Goal: Complete application form

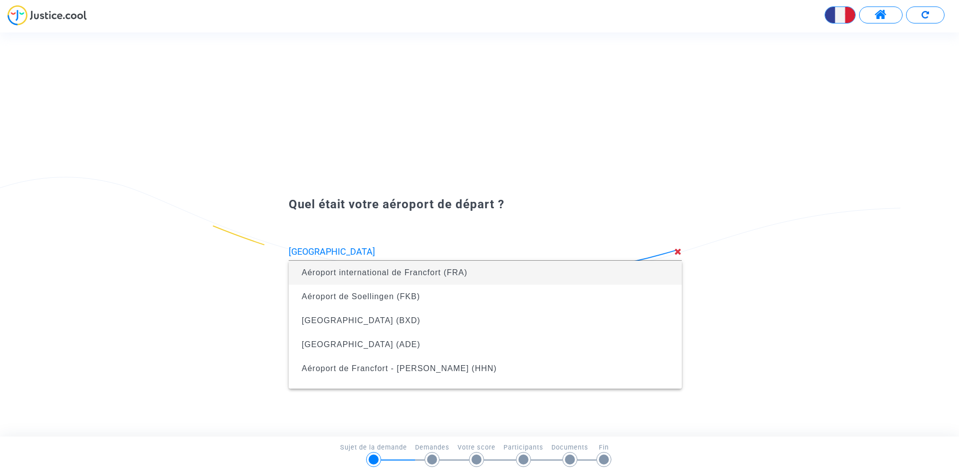
type input "Aéroport international de Francfort (FRA)"
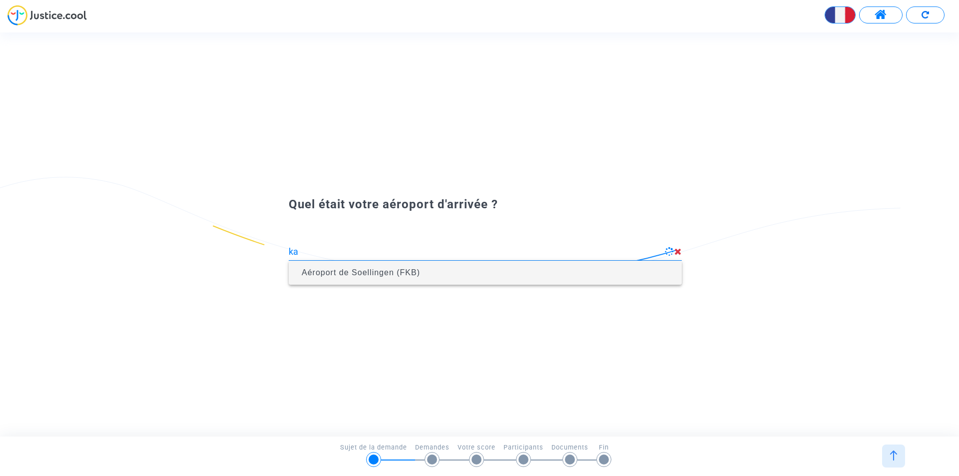
type input "k"
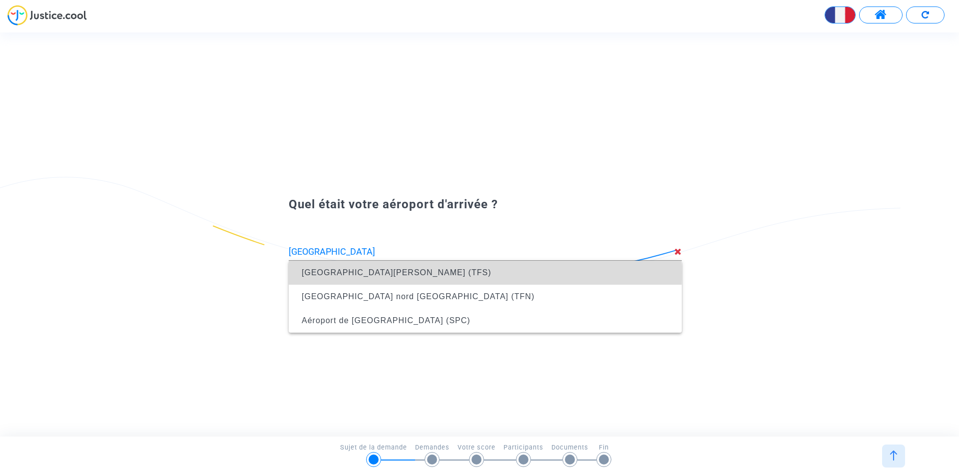
click at [366, 273] on span "[GEOGRAPHIC_DATA][PERSON_NAME] (TFS)" at bounding box center [396, 272] width 189 height 8
type input "[GEOGRAPHIC_DATA][PERSON_NAME] (TFS)"
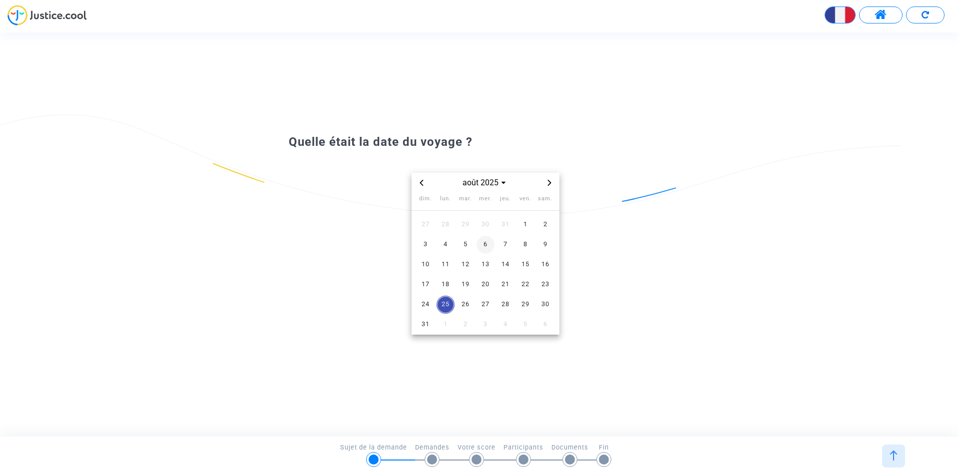
click at [486, 245] on span "6" at bounding box center [485, 245] width 18 height 18
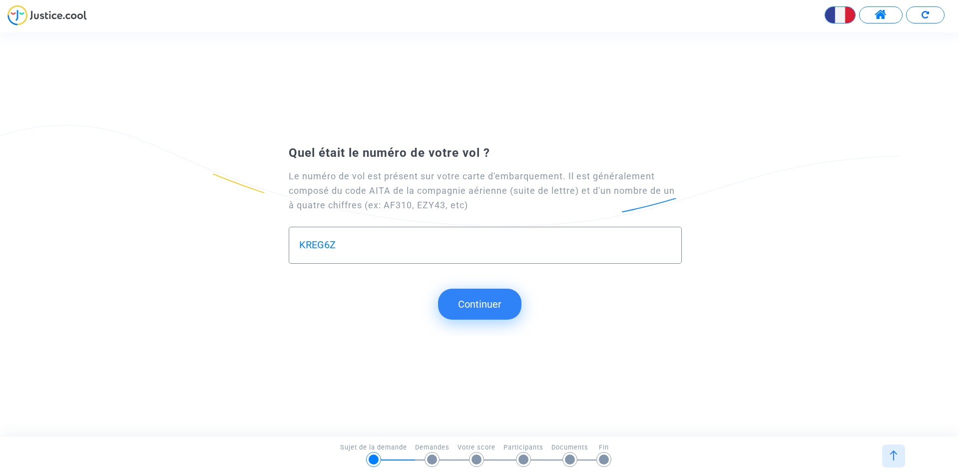
type input "KREG6Z"
click at [482, 309] on button "Continuer" at bounding box center [479, 304] width 83 height 31
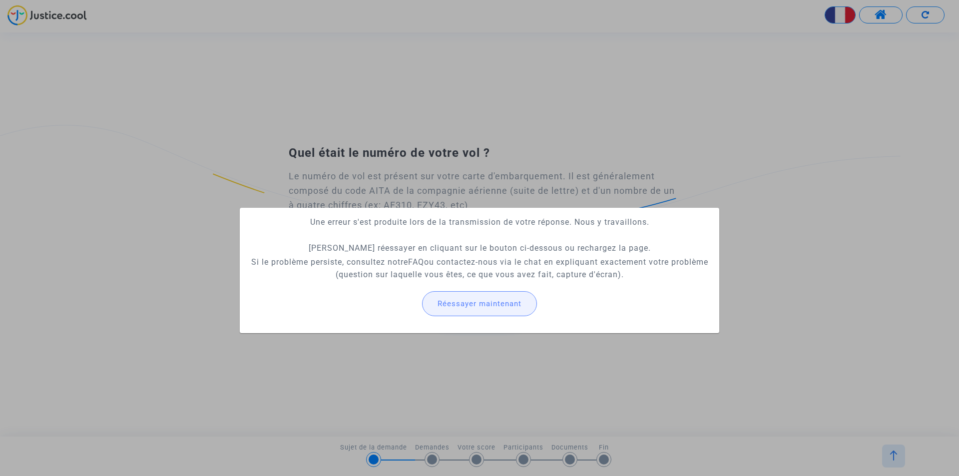
click at [471, 303] on span "Réessayer maintenant" at bounding box center [479, 303] width 84 height 9
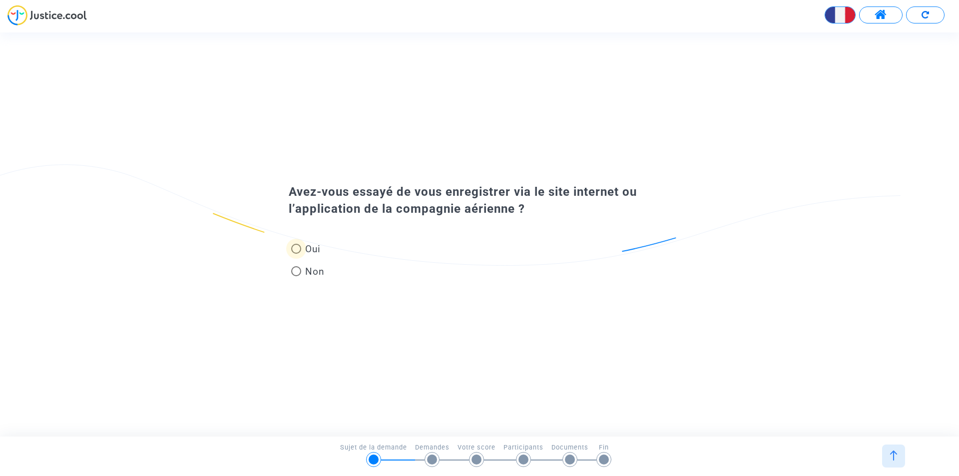
click at [298, 251] on span at bounding box center [296, 249] width 10 height 10
click at [296, 254] on input "Oui" at bounding box center [296, 254] width 0 height 0
radio input "true"
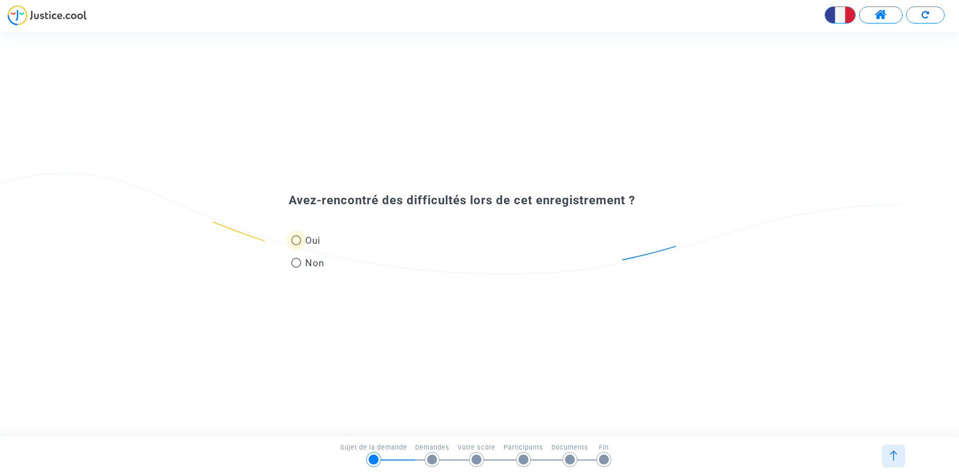
click at [296, 241] on span at bounding box center [296, 240] width 10 height 10
click at [296, 245] on input "Oui" at bounding box center [296, 245] width 0 height 0
radio input "true"
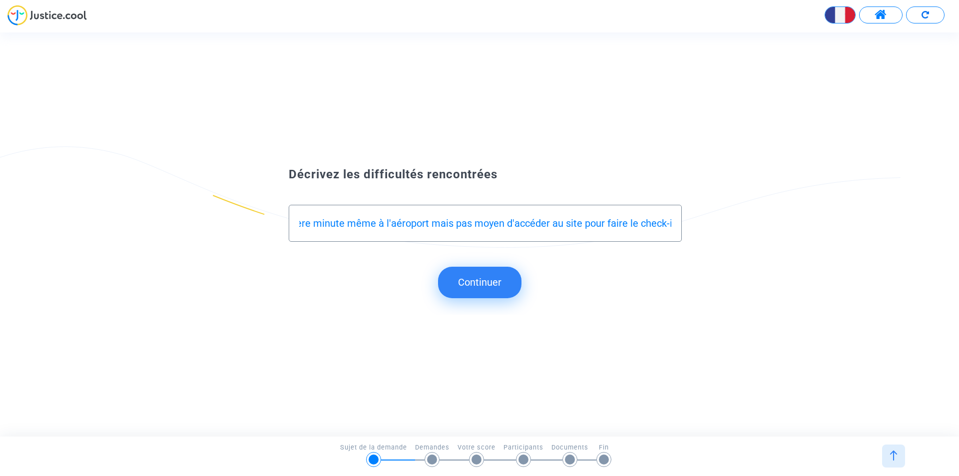
scroll to position [0, 438]
type input "Nous avons essayé sur 4 téléphone différents à nous connecter sur le site Ryana…"
click at [485, 285] on button "Continuer" at bounding box center [479, 282] width 83 height 31
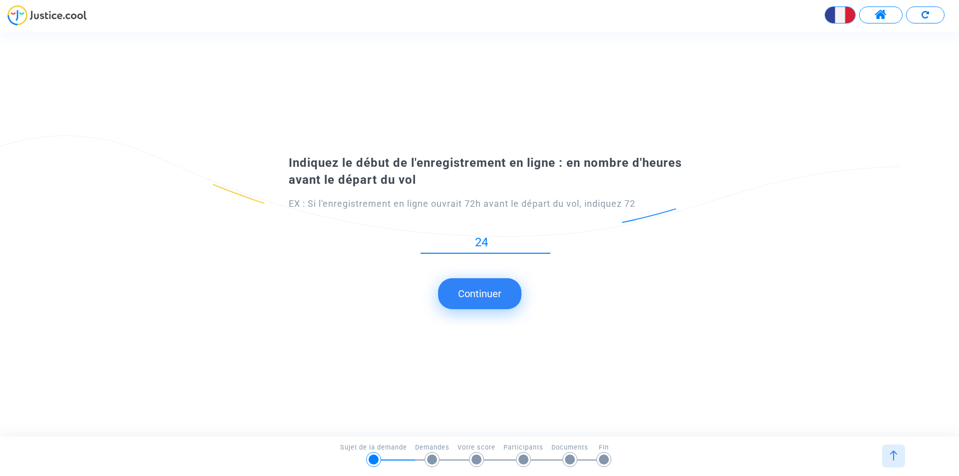
type input "24"
click at [488, 296] on button "Continuer" at bounding box center [479, 293] width 83 height 31
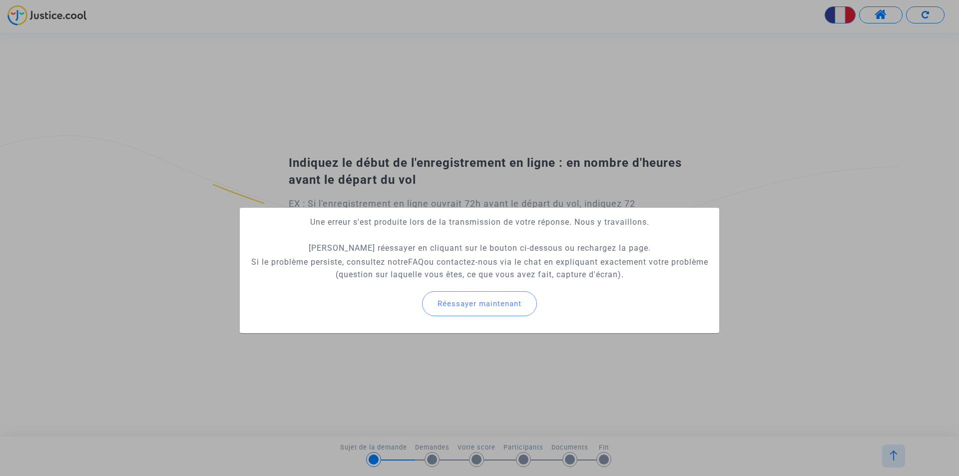
click at [88, 313] on div at bounding box center [479, 238] width 959 height 476
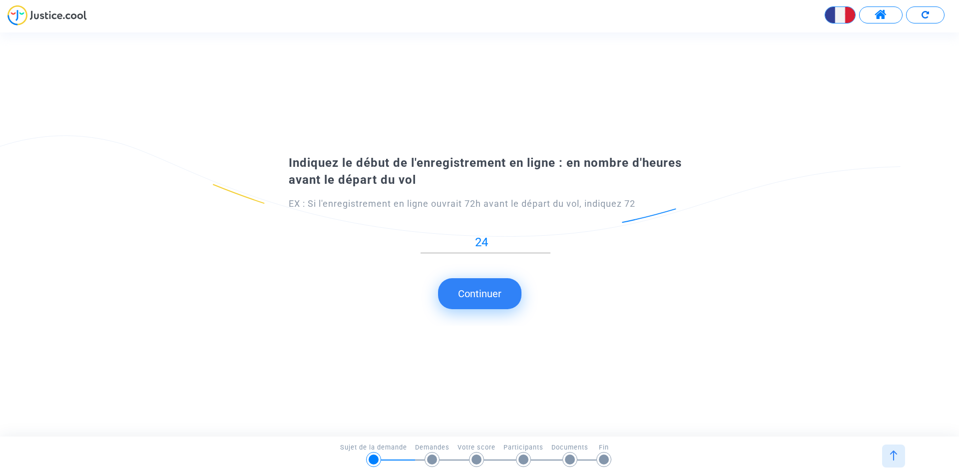
click at [478, 301] on button "Continuer" at bounding box center [479, 293] width 83 height 31
type input "0"
click at [471, 295] on button "Continuer" at bounding box center [479, 293] width 83 height 31
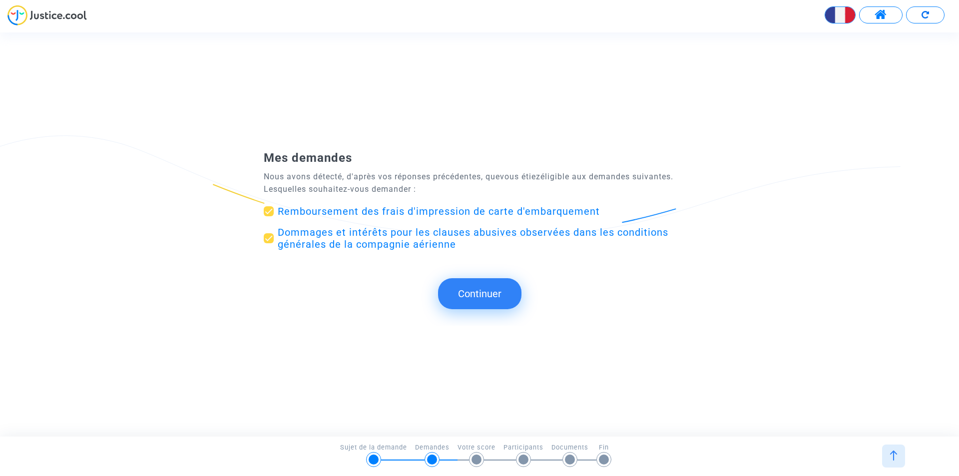
click at [481, 296] on button "Continuer" at bounding box center [479, 293] width 83 height 31
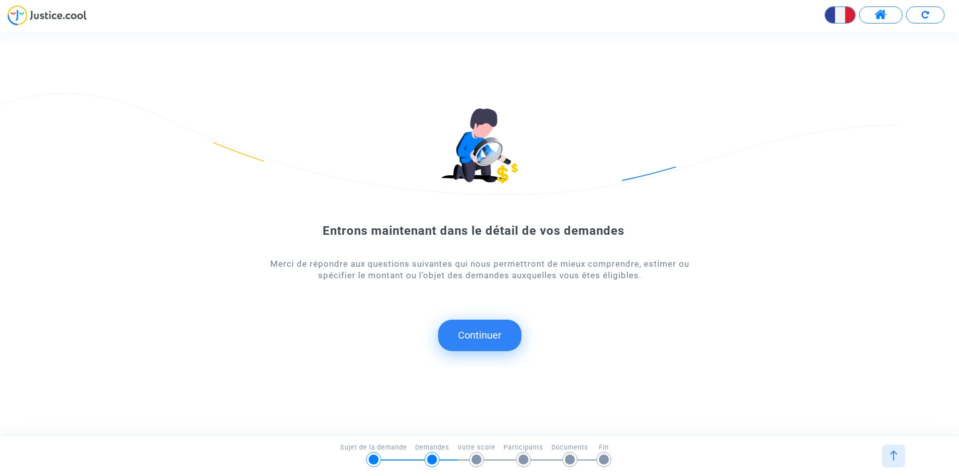
click at [496, 337] on button "Continuer" at bounding box center [479, 335] width 83 height 31
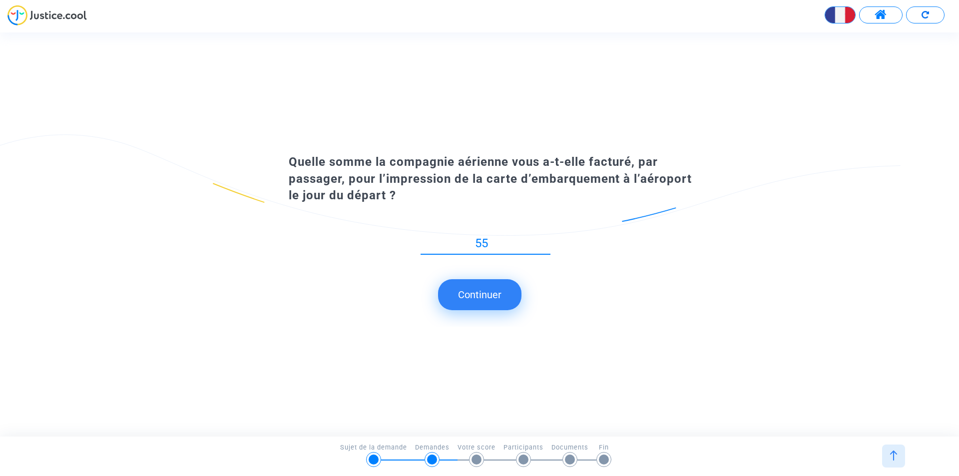
type input "55"
click at [483, 297] on button "Continuer" at bounding box center [479, 294] width 83 height 31
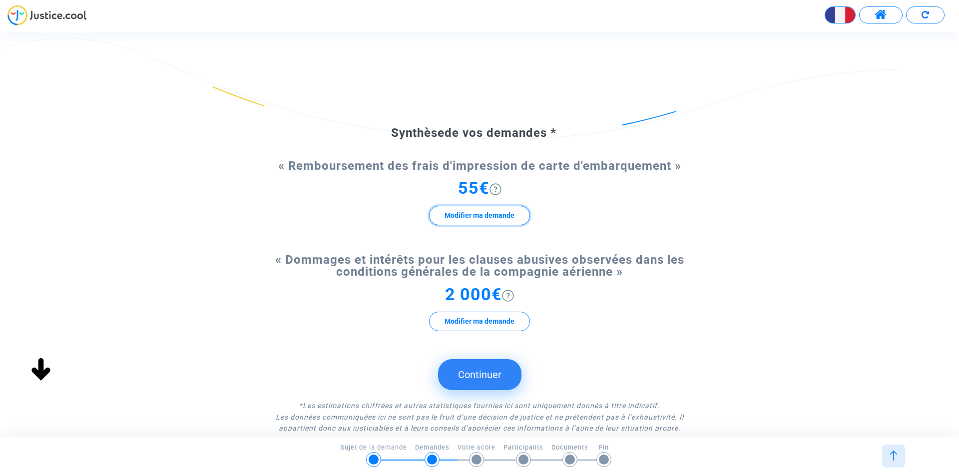
click at [489, 217] on button "Modifier ma demande" at bounding box center [479, 215] width 101 height 19
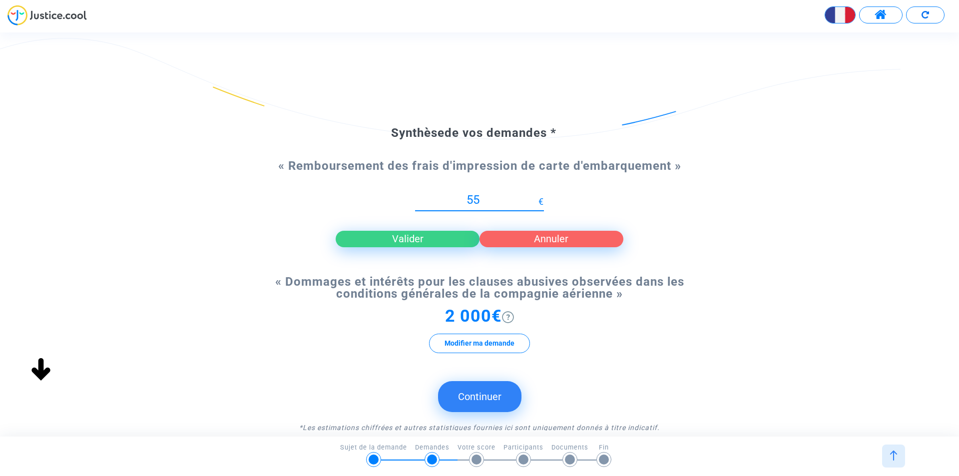
type input "5"
type input "275"
click at [427, 235] on button "Valider" at bounding box center [407, 239] width 144 height 16
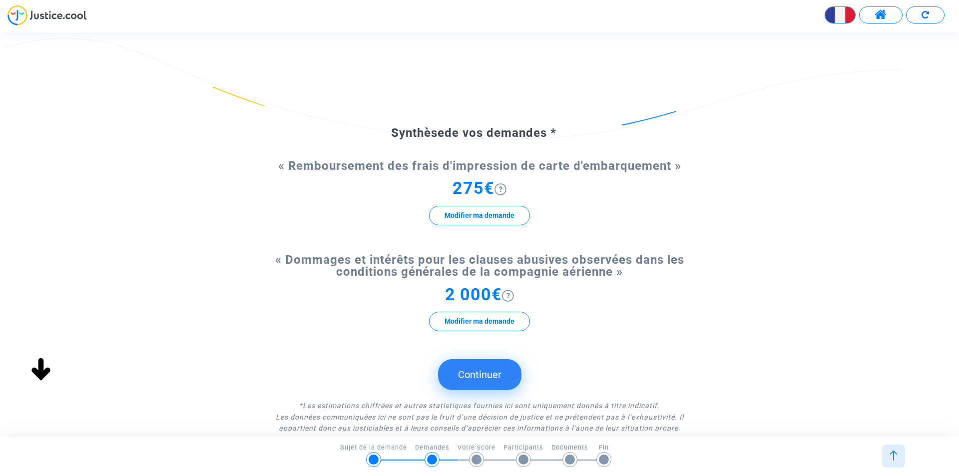
click at [429, 459] on div at bounding box center [432, 459] width 10 height 10
click at [473, 323] on button "Modifier ma demande" at bounding box center [479, 321] width 101 height 19
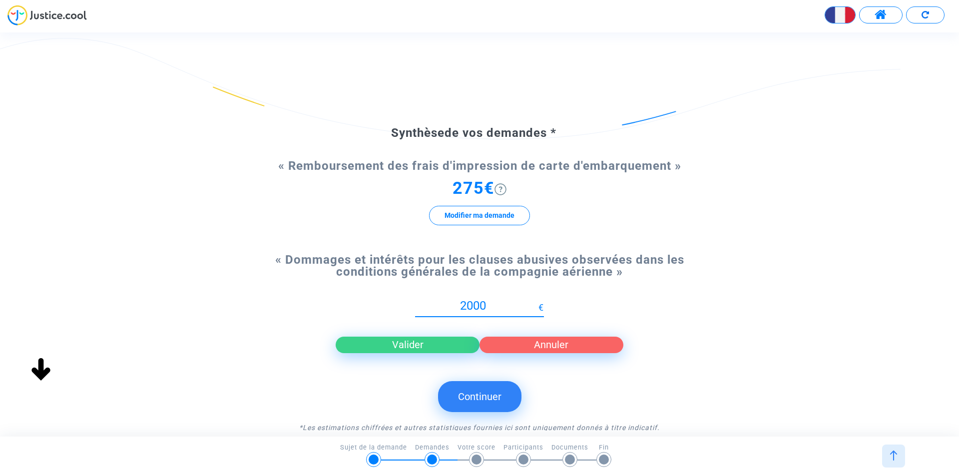
click at [464, 307] on input "2000" at bounding box center [476, 305] width 123 height 13
type input "10000"
click at [411, 346] on button "Valider" at bounding box center [407, 344] width 144 height 16
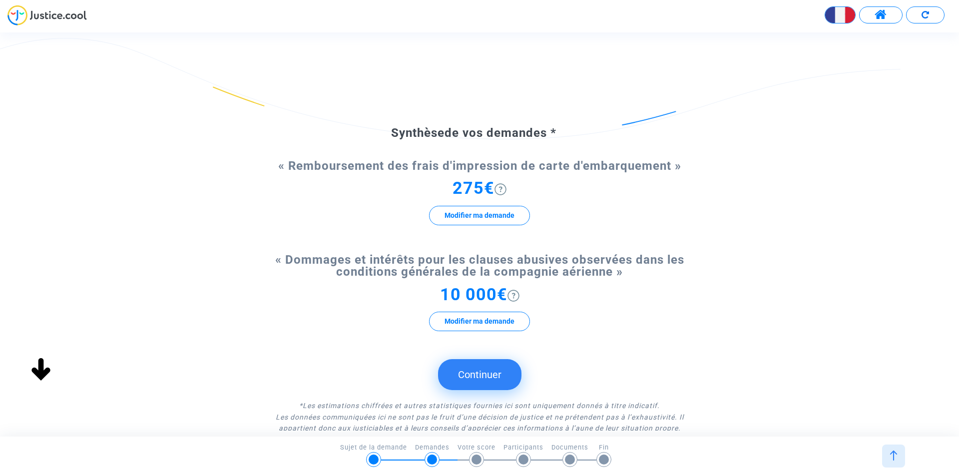
click at [484, 375] on button "Continuer" at bounding box center [479, 374] width 83 height 31
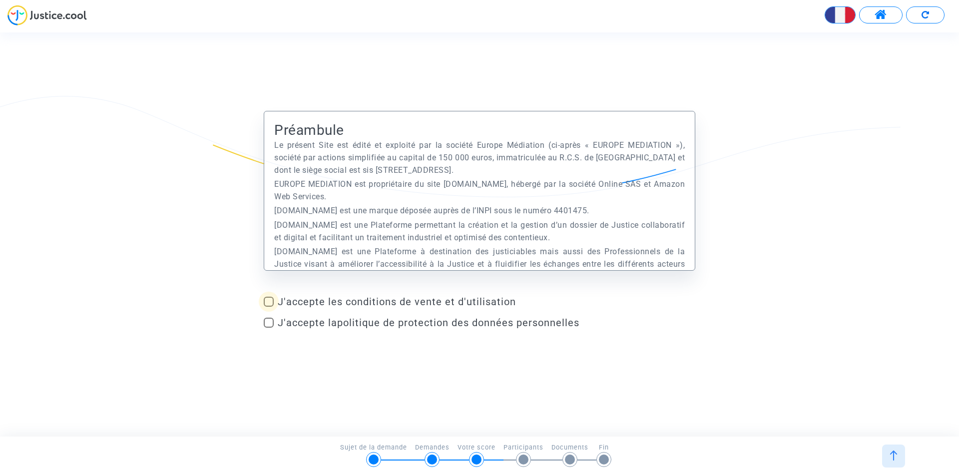
click at [270, 301] on span at bounding box center [269, 302] width 10 height 10
click at [269, 307] on input "J'accepte les conditions de vente et d'utilisation" at bounding box center [268, 307] width 0 height 0
checkbox input "true"
click at [270, 324] on span at bounding box center [269, 323] width 10 height 10
click at [269, 327] on input "J'accepte la politique de protection des données personnelles" at bounding box center [268, 327] width 0 height 0
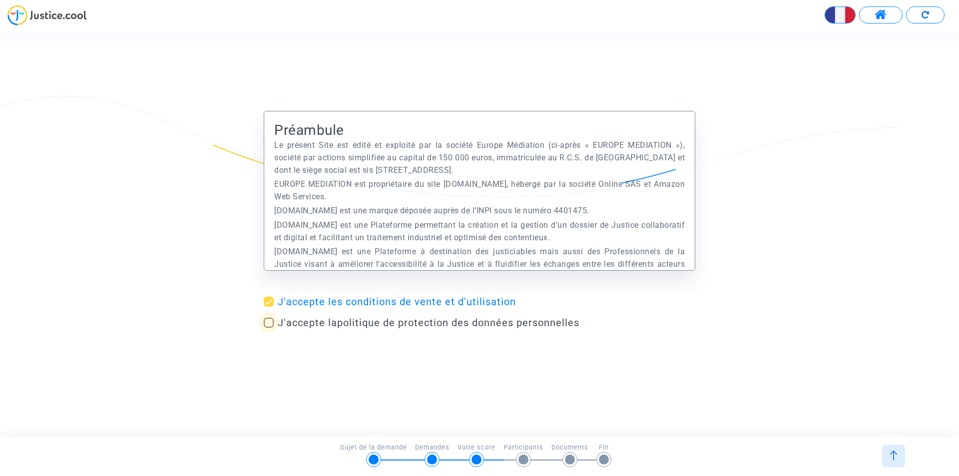
checkbox input "true"
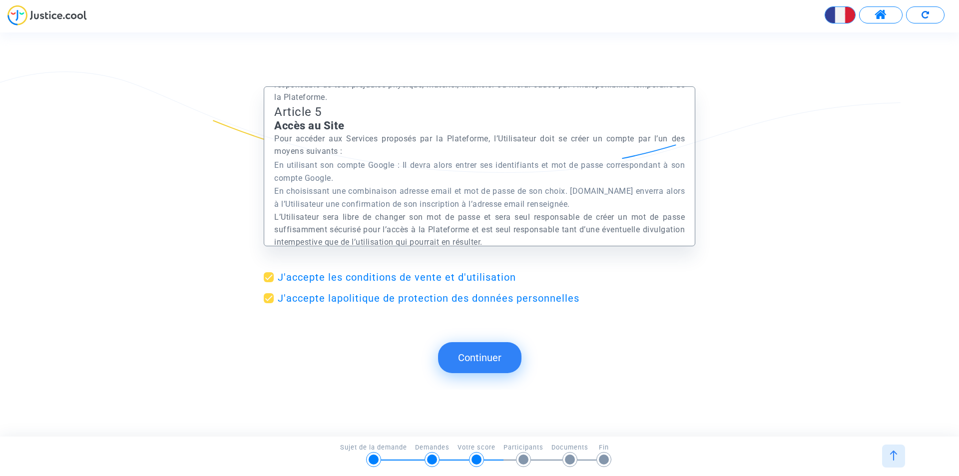
scroll to position [1348, 0]
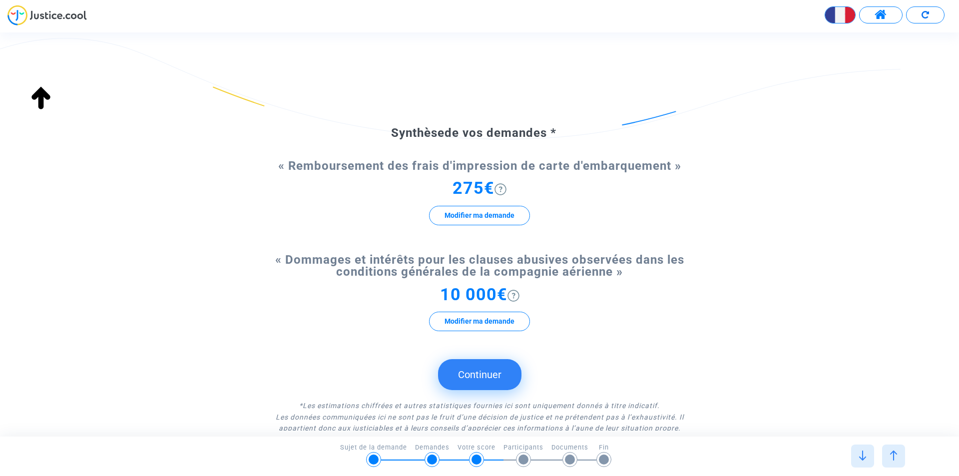
click at [477, 356] on div "Continuer Continuer Continuer Continuer Continuer Continuer Quelle somme la com…" at bounding box center [488, 233] width 976 height 403
click at [482, 369] on button "Continuer" at bounding box center [479, 374] width 83 height 31
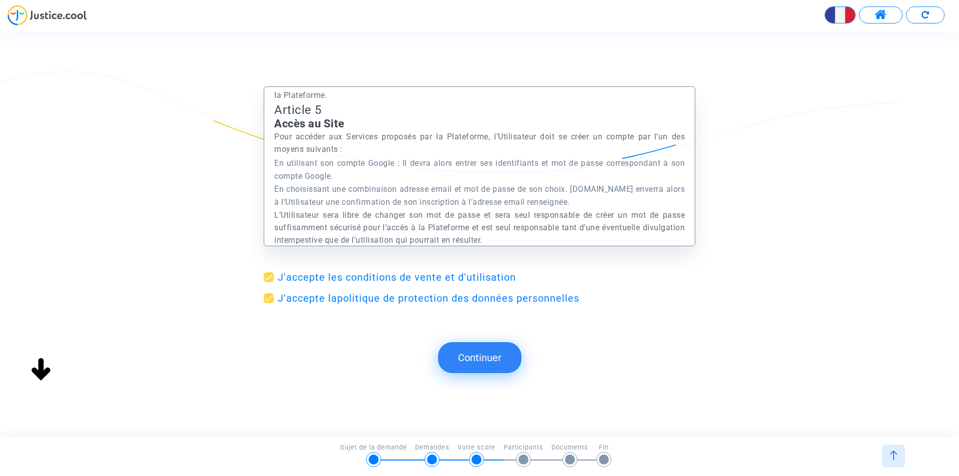
click at [477, 361] on button "Continuer" at bounding box center [479, 357] width 83 height 31
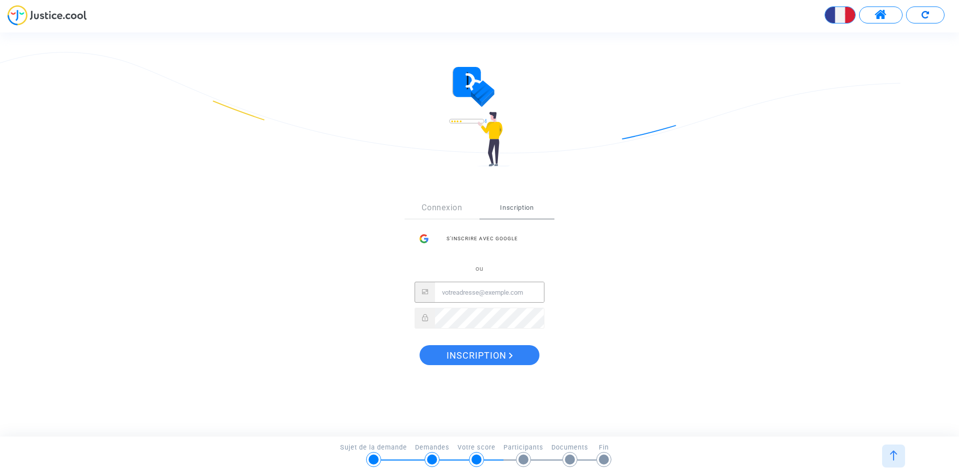
click at [460, 292] on input "Email" at bounding box center [489, 292] width 109 height 20
type input "[EMAIL_ADDRESS][DOMAIN_NAME]"
click at [425, 317] on div at bounding box center [479, 318] width 130 height 21
click at [486, 356] on span "Inscription" at bounding box center [479, 355] width 66 height 21
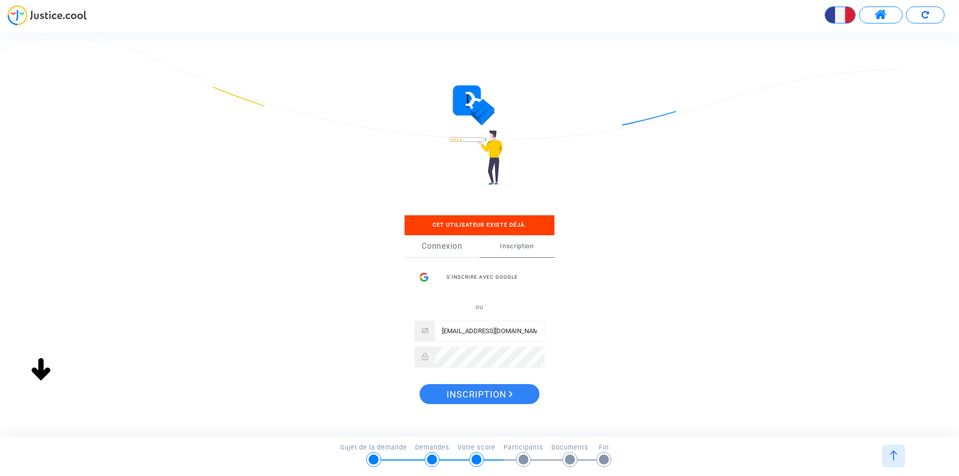
click at [442, 245] on link "Connexion" at bounding box center [441, 246] width 75 height 22
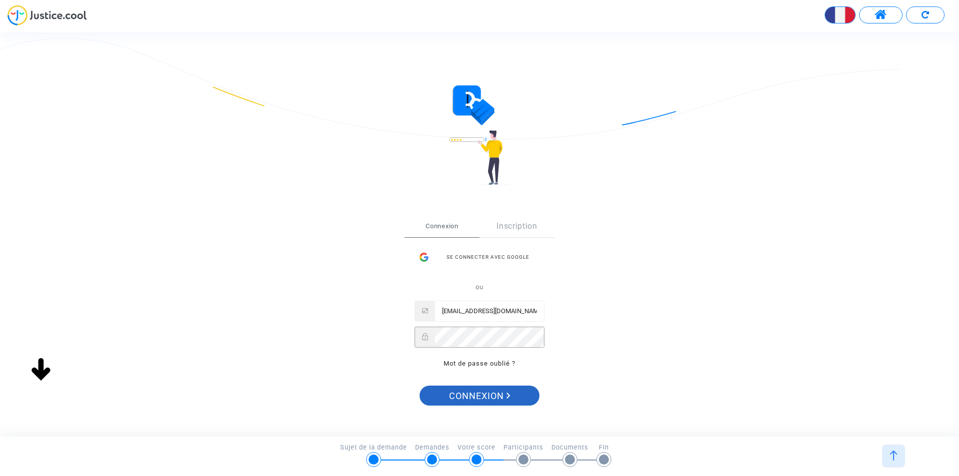
click at [479, 397] on span "Connexion" at bounding box center [479, 395] width 61 height 21
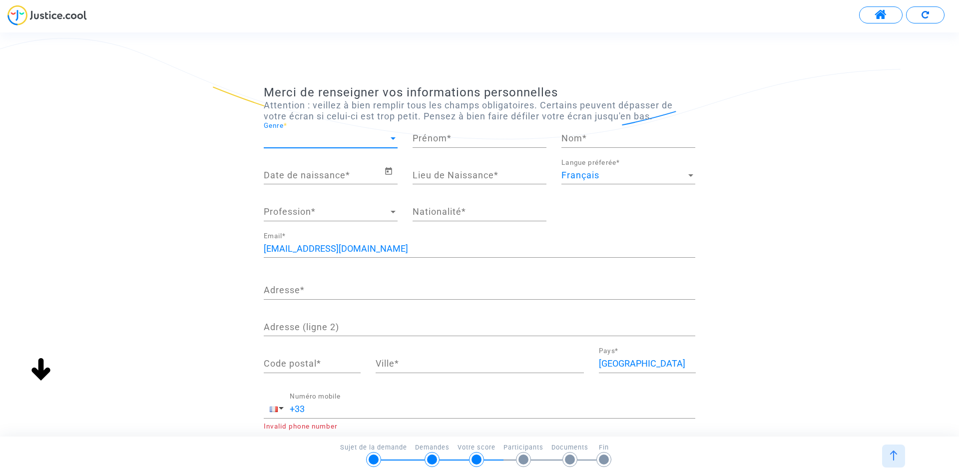
click at [393, 135] on div at bounding box center [392, 138] width 9 height 10
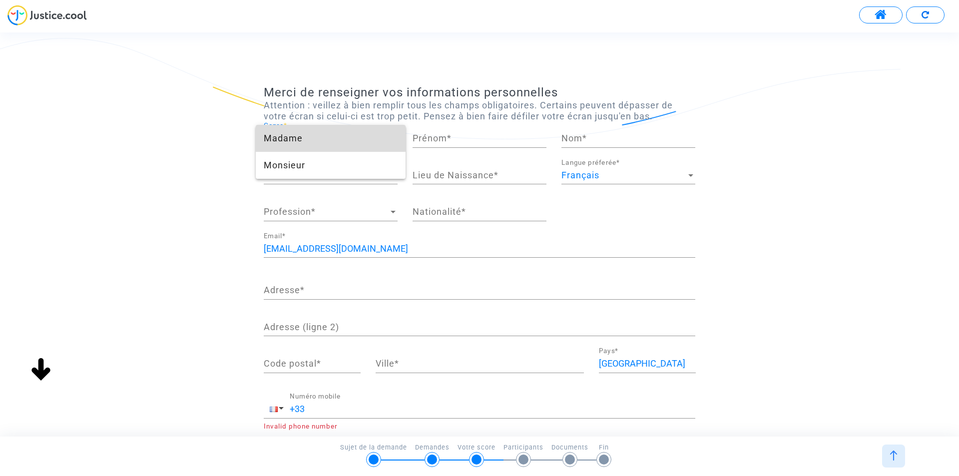
click at [315, 136] on span "Madame" at bounding box center [331, 138] width 134 height 27
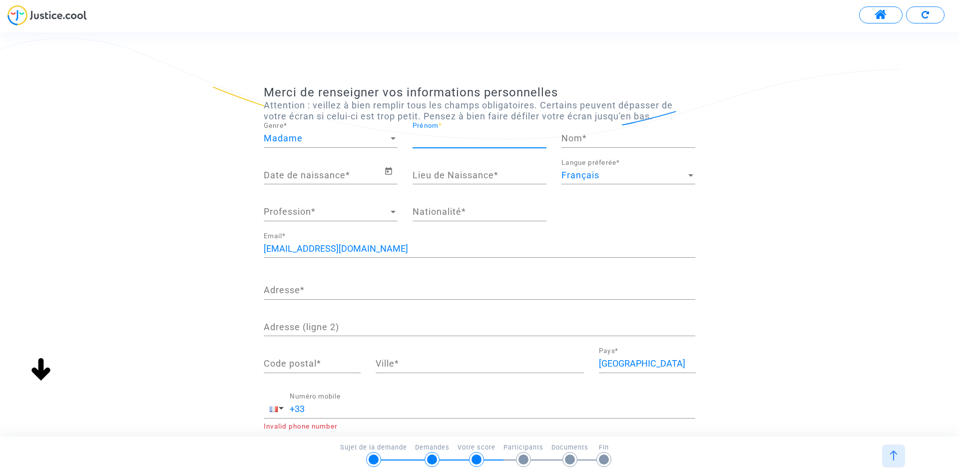
click at [452, 136] on input "Prénom *" at bounding box center [479, 138] width 134 height 10
type input "Aynur"
click at [589, 140] on input "Nom *" at bounding box center [628, 138] width 134 height 10
type input "CAN"
click at [354, 174] on input "Date de naissance *" at bounding box center [324, 175] width 120 height 10
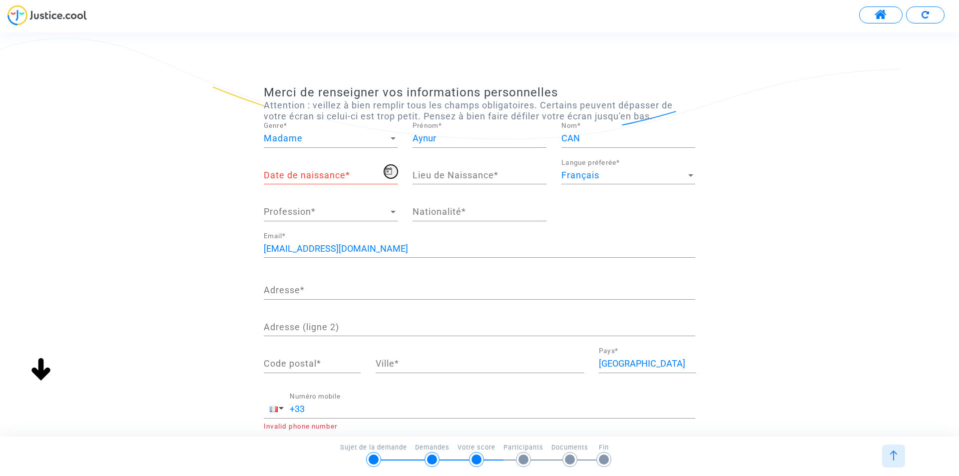
click at [391, 171] on icon "Open calendar" at bounding box center [388, 170] width 7 height 7
click at [347, 171] on div at bounding box center [479, 238] width 959 height 476
click at [332, 168] on div "Date de naissance *" at bounding box center [324, 171] width 120 height 25
click at [332, 176] on input "Date de naissance *" at bounding box center [324, 175] width 120 height 10
click at [387, 172] on icon "Open calendar" at bounding box center [388, 170] width 7 height 7
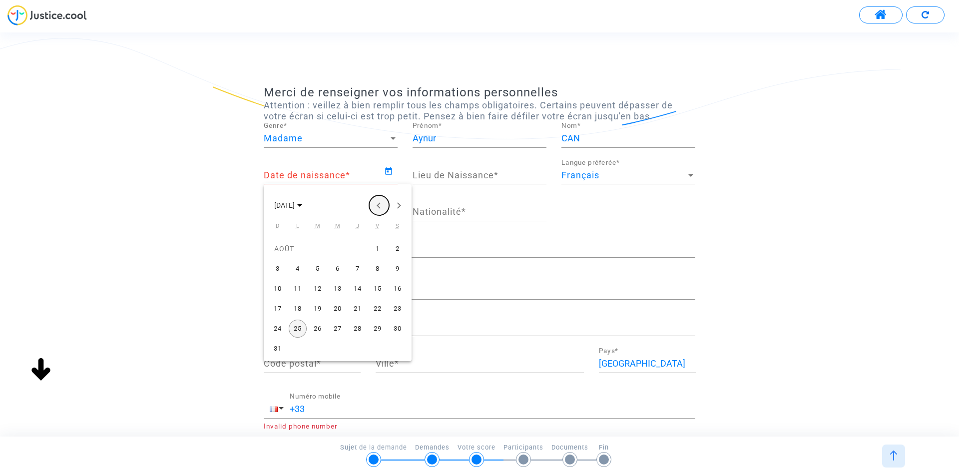
click at [380, 202] on button "Previous month" at bounding box center [379, 205] width 20 height 20
click at [358, 307] on div "17" at bounding box center [357, 309] width 18 height 18
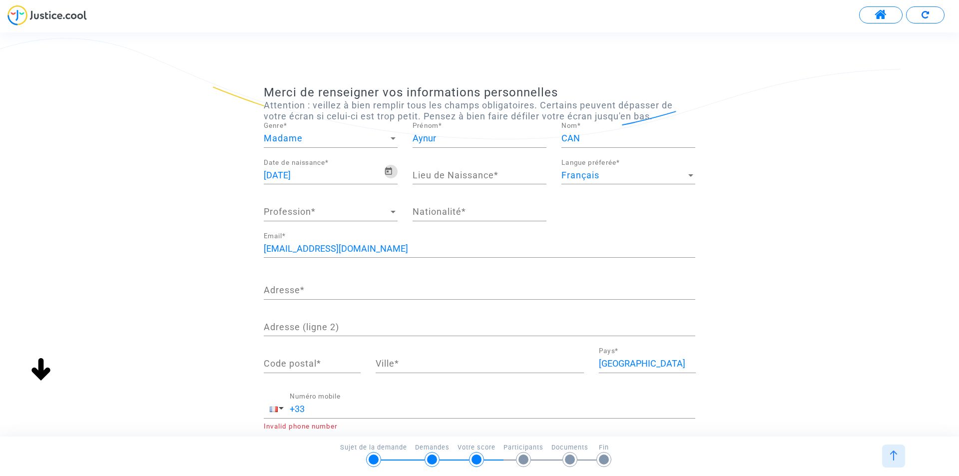
click at [317, 174] on input "17/04/2025" at bounding box center [324, 175] width 120 height 10
click at [286, 176] on input "17/04/2025" at bounding box center [324, 175] width 120 height 10
click at [325, 175] on input "17/04/2025" at bounding box center [324, 175] width 120 height 10
click at [316, 161] on div "17/04/2025 Date de naissance *" at bounding box center [324, 171] width 120 height 25
click at [386, 169] on icon "Open calendar" at bounding box center [388, 170] width 7 height 7
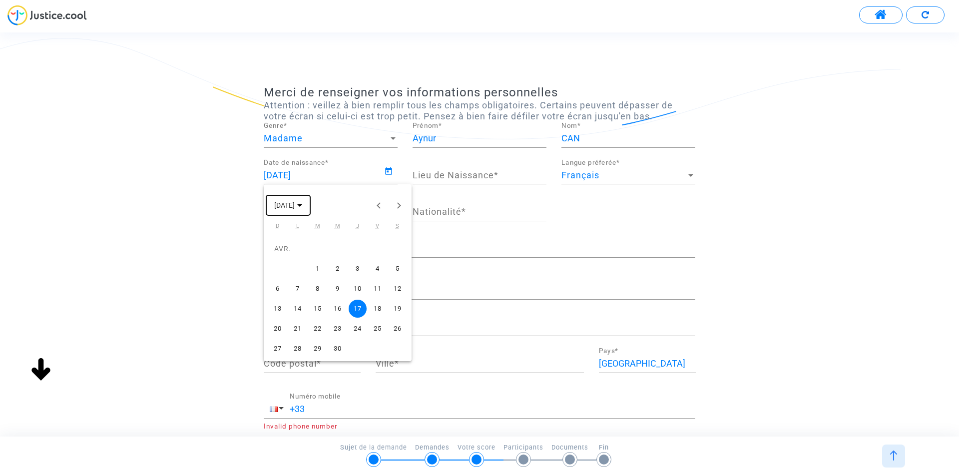
click at [302, 206] on icon "Choose month and year" at bounding box center [299, 205] width 5 height 2
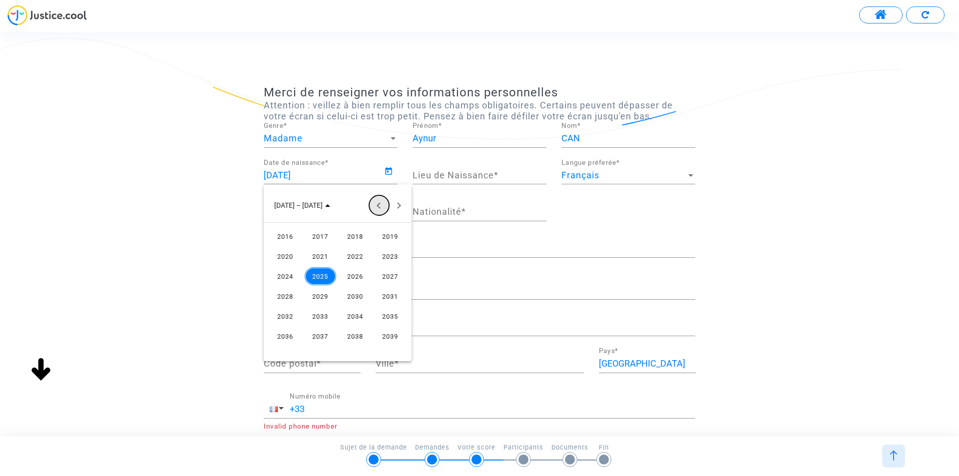
click at [379, 206] on button "Previous 24 years" at bounding box center [379, 205] width 20 height 20
click at [291, 336] on div "1964" at bounding box center [285, 336] width 31 height 18
click at [363, 168] on div at bounding box center [479, 238] width 959 height 476
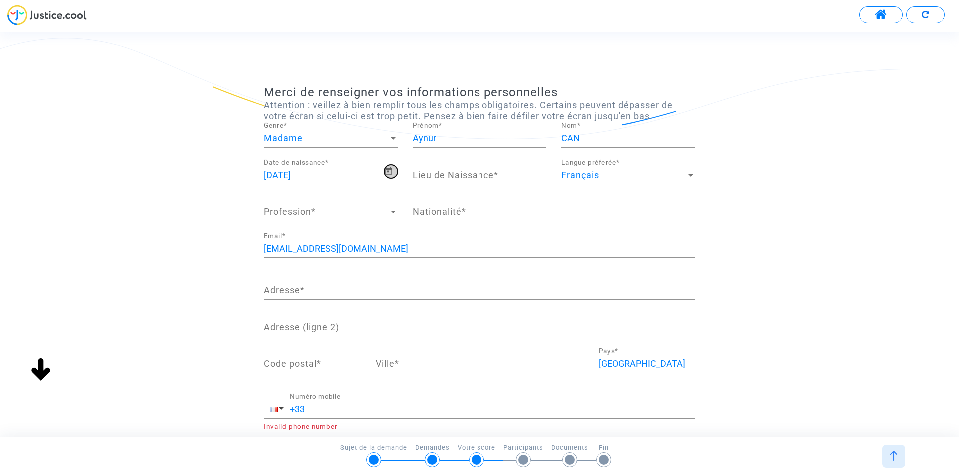
click at [389, 169] on icon "Open calendar" at bounding box center [388, 170] width 7 height 7
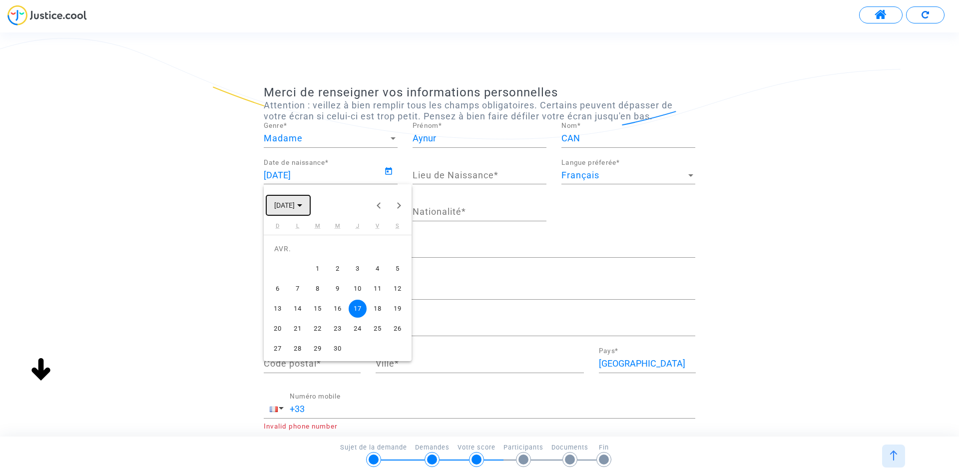
click at [286, 206] on span "AVR. 2025" at bounding box center [284, 206] width 20 height 8
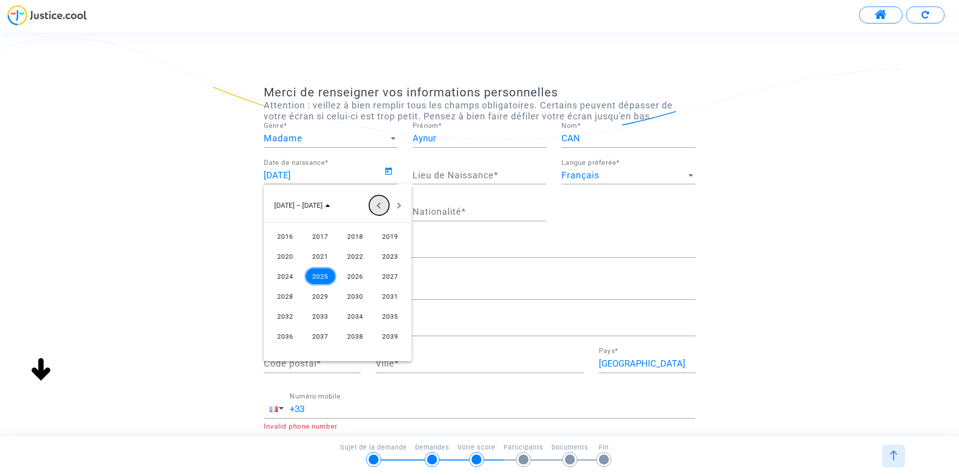
click at [380, 207] on button "Previous 24 years" at bounding box center [379, 205] width 20 height 20
click at [282, 336] on div "1964" at bounding box center [285, 336] width 31 height 18
click at [283, 335] on mat-calendar "1964 1964 JANV. FÉVR. MARS AVR. MAI JUIN JUIL. AOÛT SEPT. OCT. NOV. DÉC." at bounding box center [338, 272] width 148 height 177
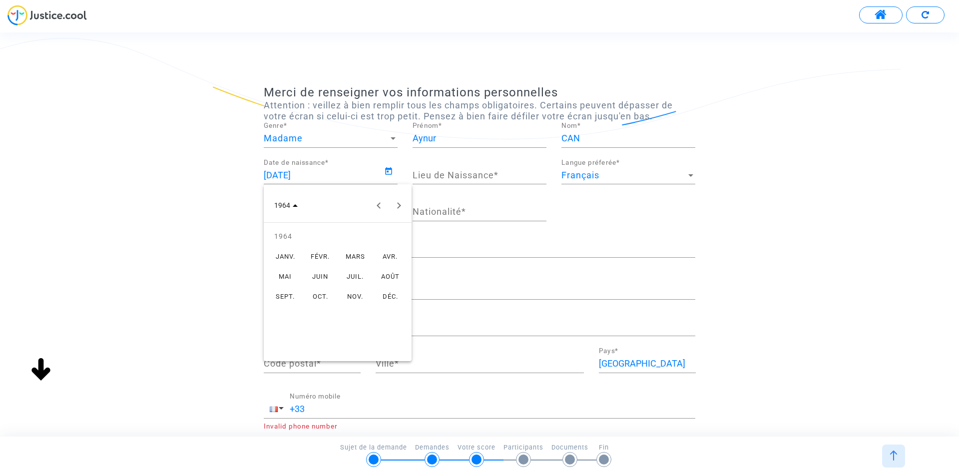
click at [385, 256] on div "AVR." at bounding box center [389, 256] width 31 height 18
click at [377, 291] on div "17" at bounding box center [377, 289] width 18 height 18
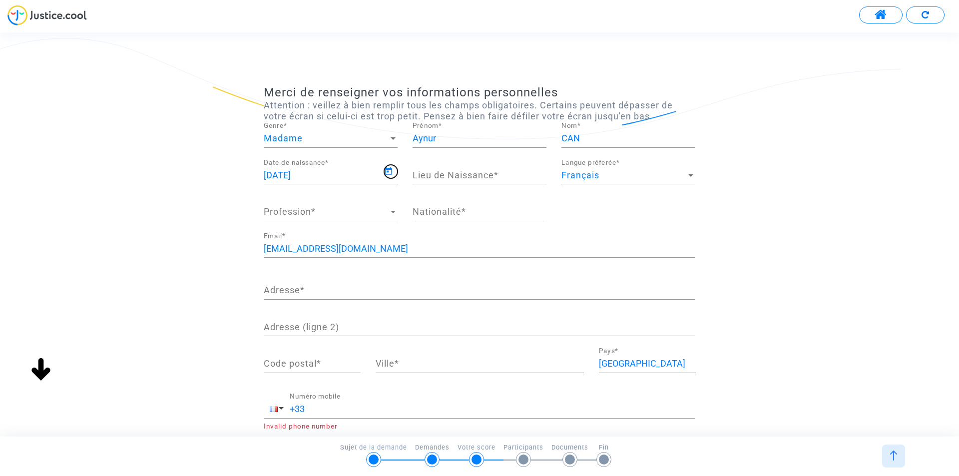
type input "17/04/1964"
click at [392, 209] on div at bounding box center [392, 212] width 9 height 10
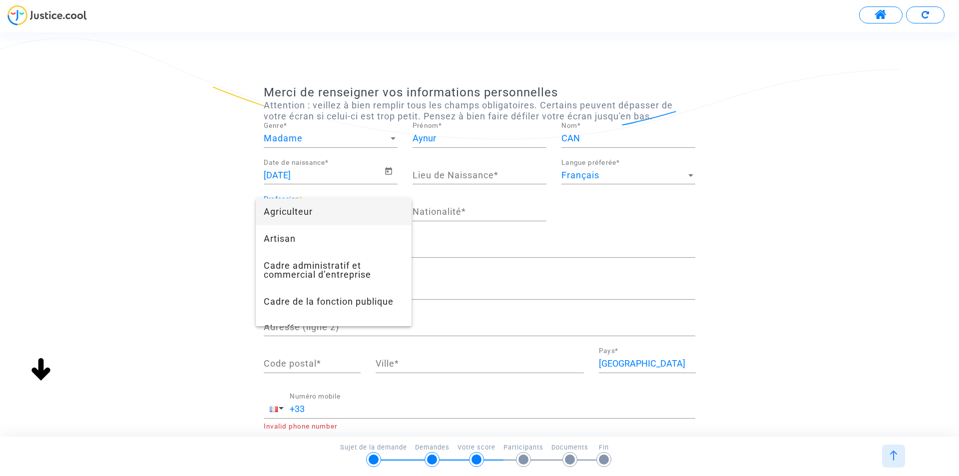
scroll to position [735, 0]
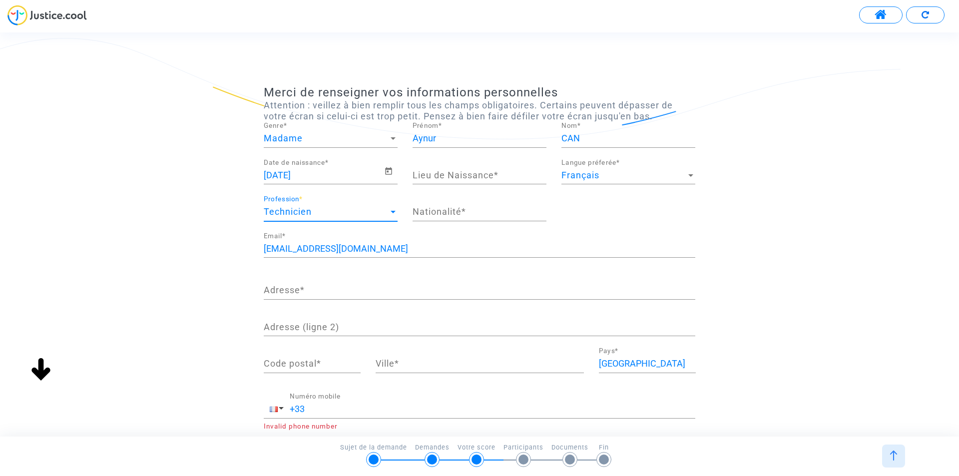
click at [392, 210] on div at bounding box center [392, 212] width 9 height 10
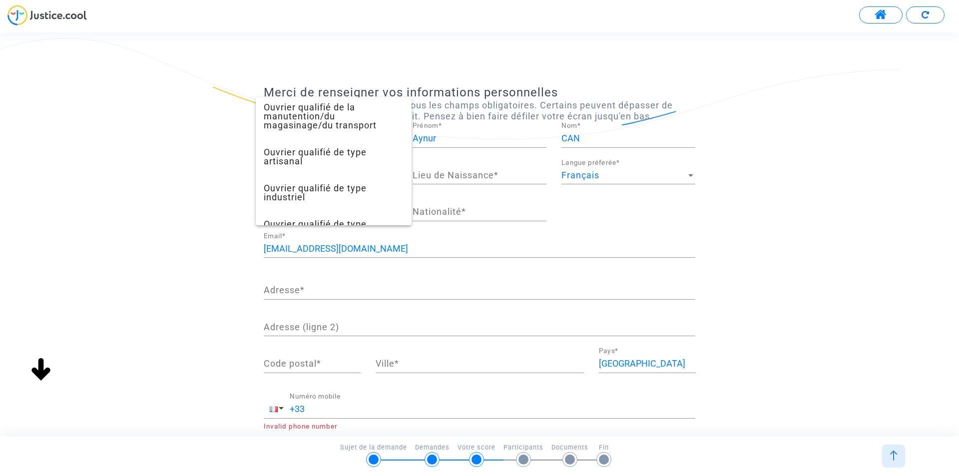
scroll to position [485, 0]
click at [390, 249] on div at bounding box center [479, 238] width 959 height 476
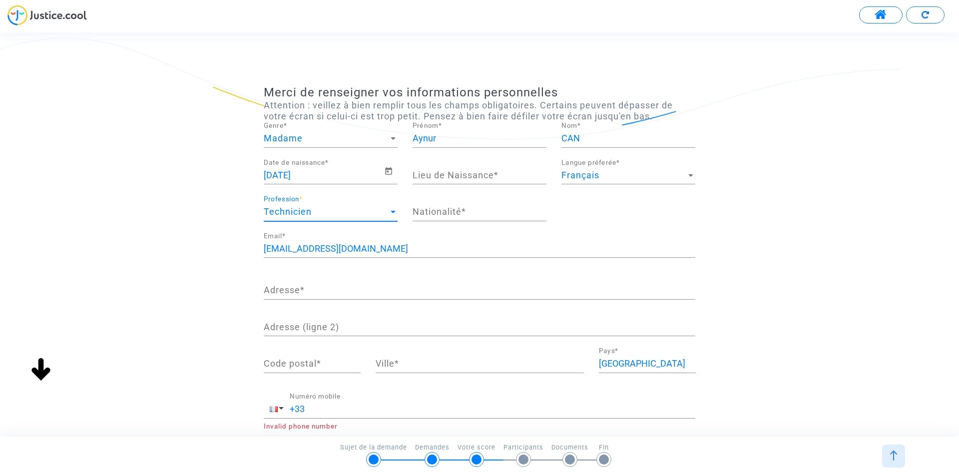
click at [348, 211] on div "Technicien" at bounding box center [326, 212] width 125 height 10
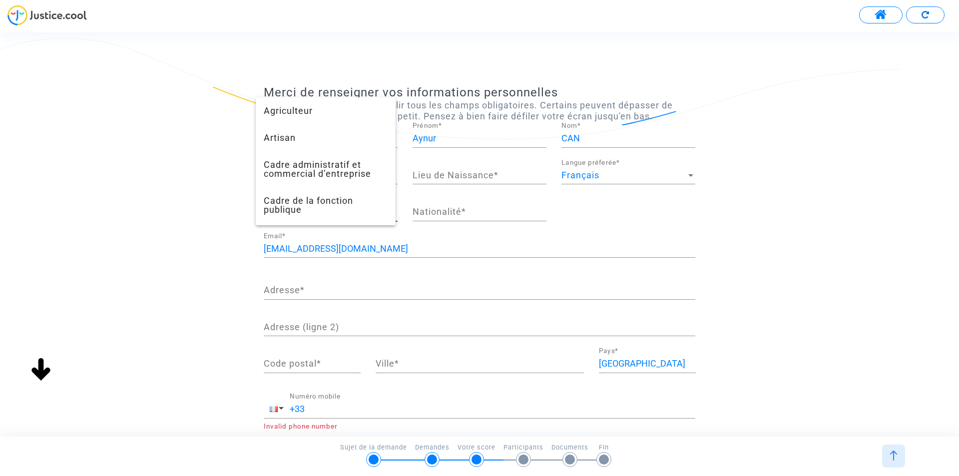
scroll to position [735, 0]
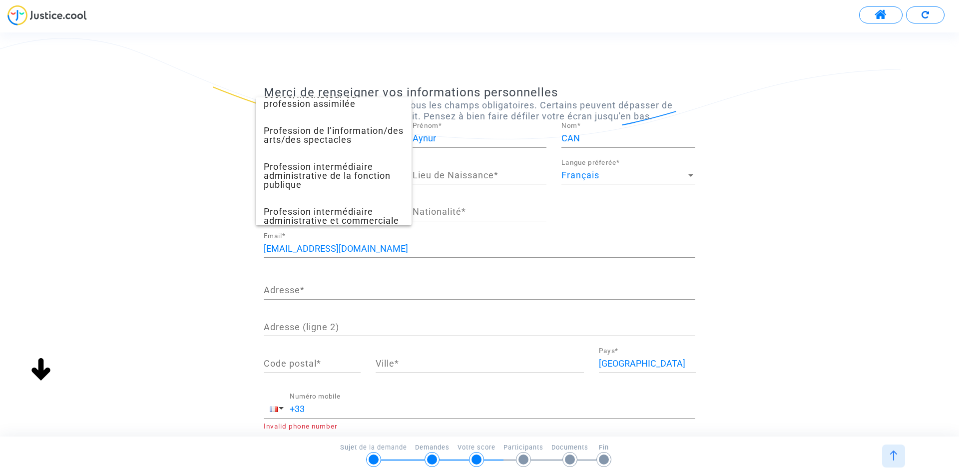
click at [382, 250] on div at bounding box center [479, 238] width 959 height 476
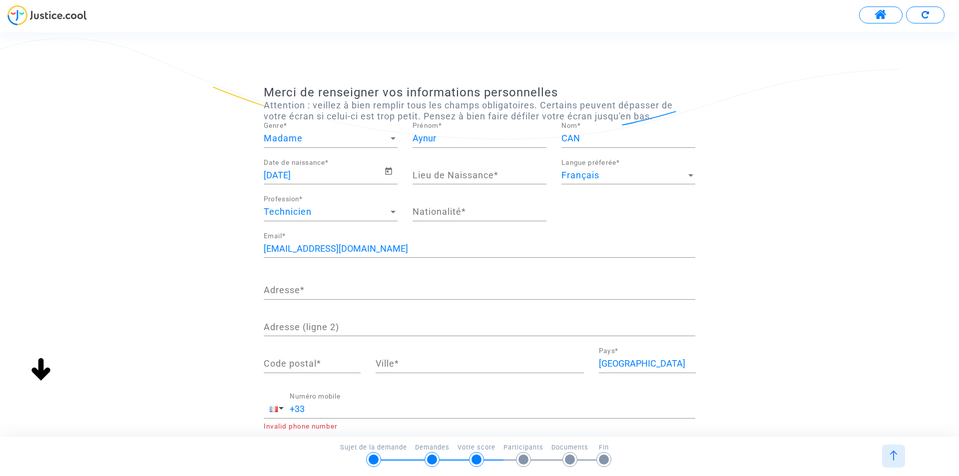
click at [304, 198] on div "Technicien Profession *" at bounding box center [331, 208] width 134 height 25
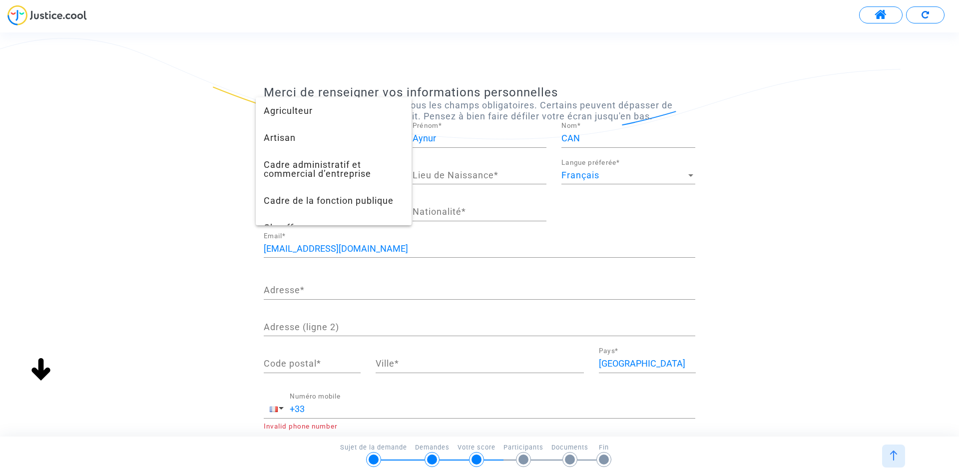
scroll to position [50, 0]
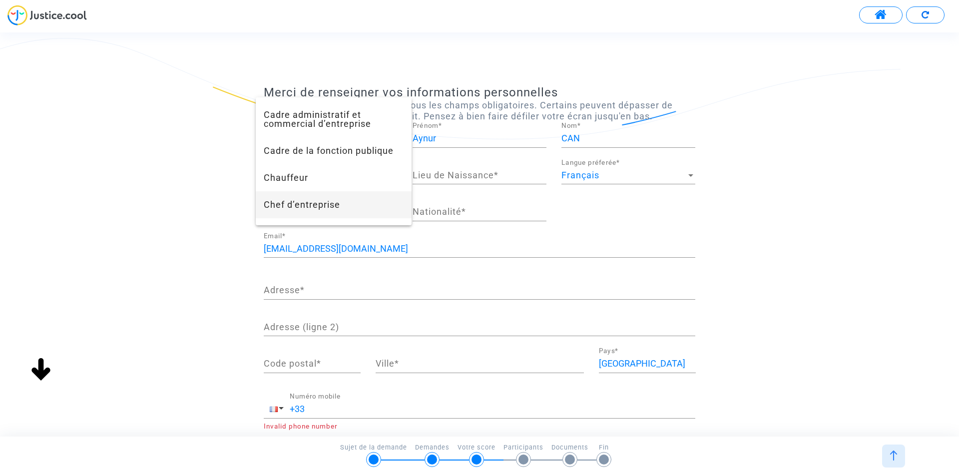
click at [331, 203] on span "Chef d’entreprise" at bounding box center [334, 204] width 140 height 27
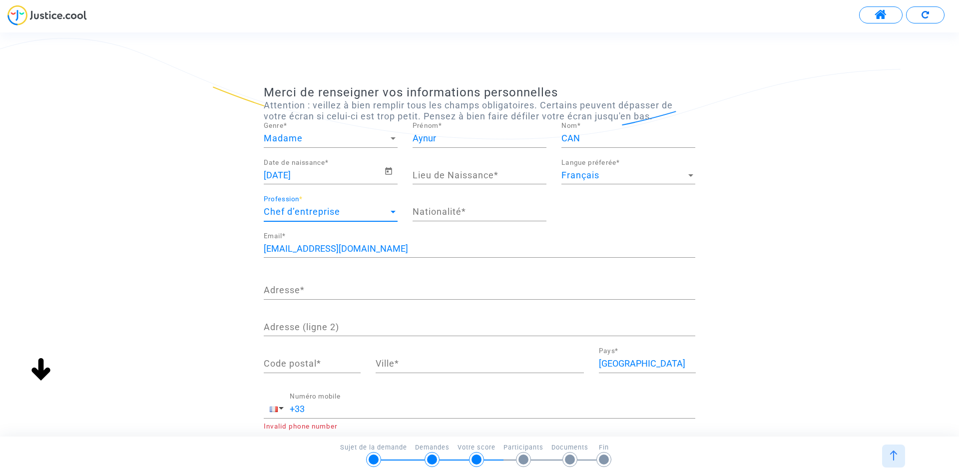
click at [452, 175] on input "Lieu de Naissance *" at bounding box center [479, 175] width 134 height 10
click at [414, 173] on input "istanbul" at bounding box center [479, 175] width 134 height 10
type input "Istanbul"
click at [478, 211] on input "Nationalité *" at bounding box center [479, 212] width 134 height 10
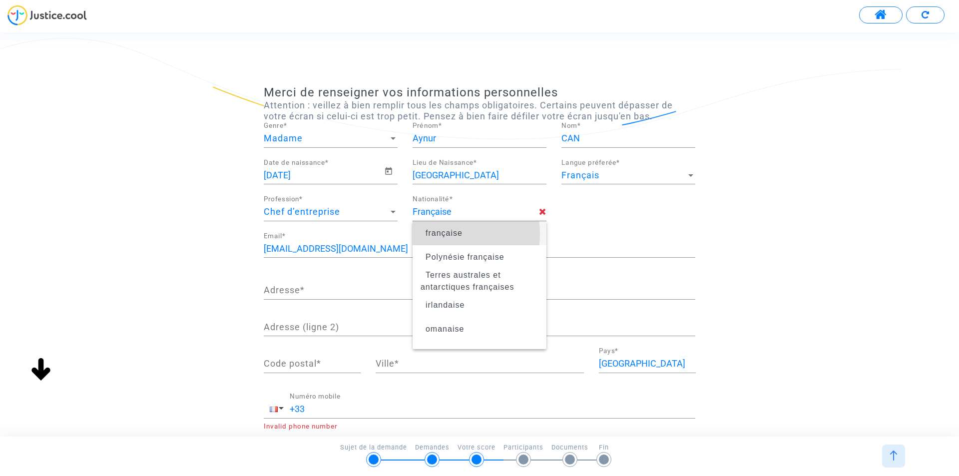
click at [446, 234] on span "française" at bounding box center [443, 233] width 37 height 8
type input "française"
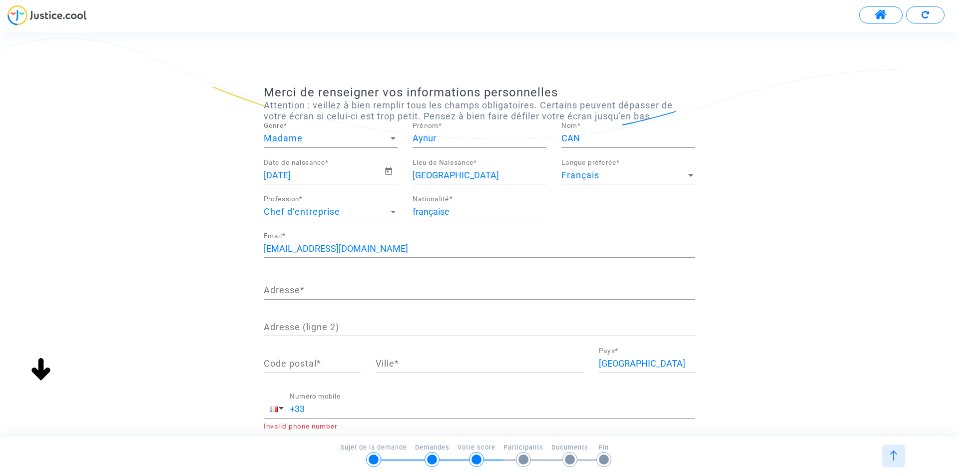
click at [324, 290] on input "Adresse *" at bounding box center [479, 290] width 431 height 10
drag, startPoint x: 447, startPoint y: 288, endPoint x: 321, endPoint y: 287, distance: 125.8
click at [321, 287] on input "2 rue du Stade 67207 NIEDERHAUSBERGEN" at bounding box center [479, 290] width 431 height 10
type input "2 rue du Stade"
click at [323, 363] on input "Code postal *" at bounding box center [312, 363] width 97 height 10
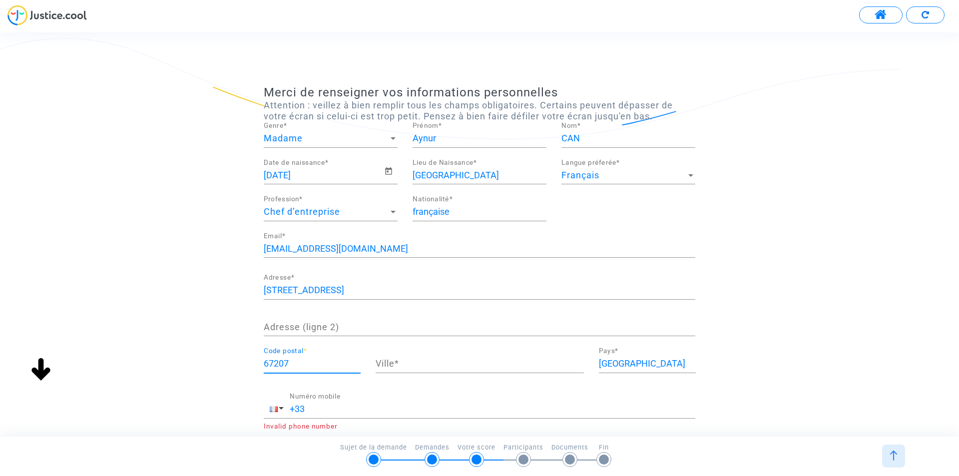
type input "67207"
click at [409, 366] on input "Ville *" at bounding box center [479, 363] width 208 height 10
type input "NIEDERHAUSBERGEN"
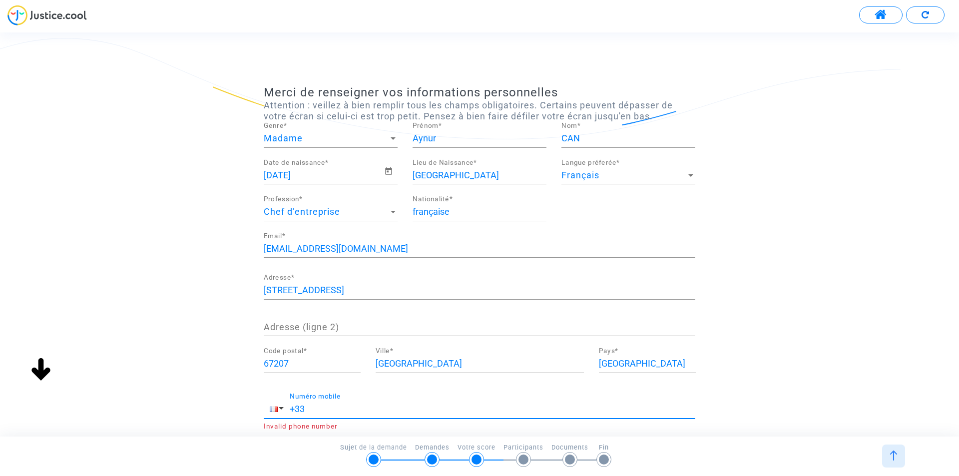
click at [390, 406] on input "+33" at bounding box center [492, 409] width 405 height 10
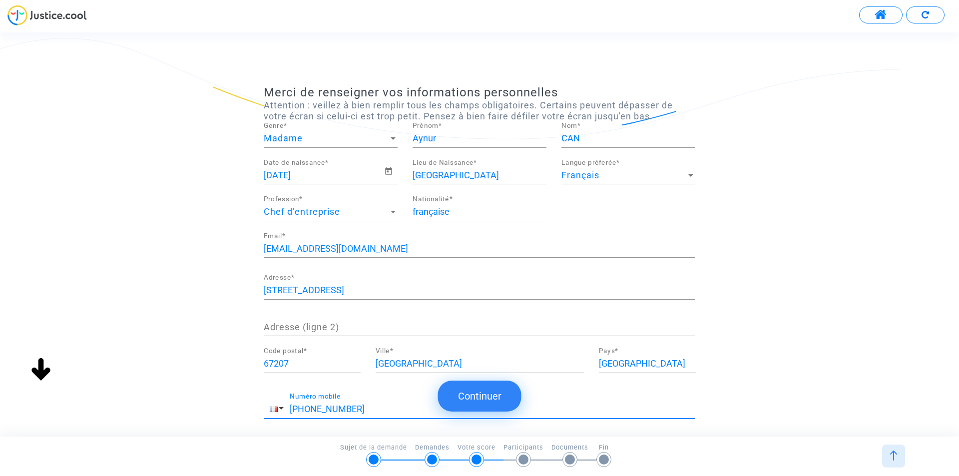
scroll to position [0, 0]
type input "+33 686365574"
click at [615, 135] on input "CAN" at bounding box center [628, 138] width 134 height 10
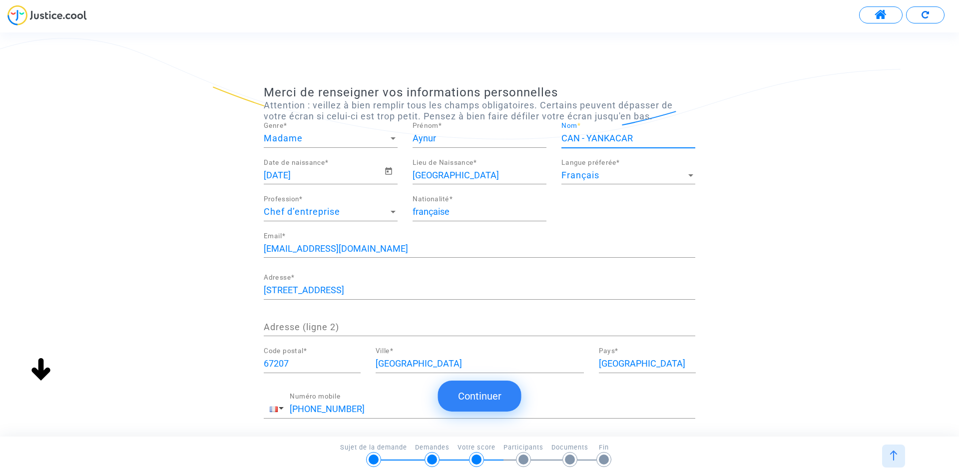
type input "CAN - YANKACAR"
click at [477, 399] on button "Continuer" at bounding box center [479, 395] width 83 height 31
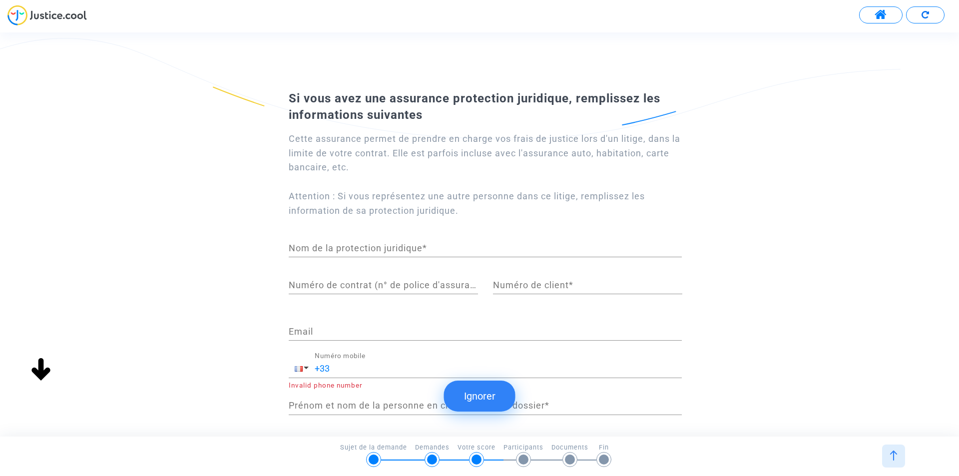
click at [474, 395] on button "Ignorer" at bounding box center [479, 395] width 71 height 31
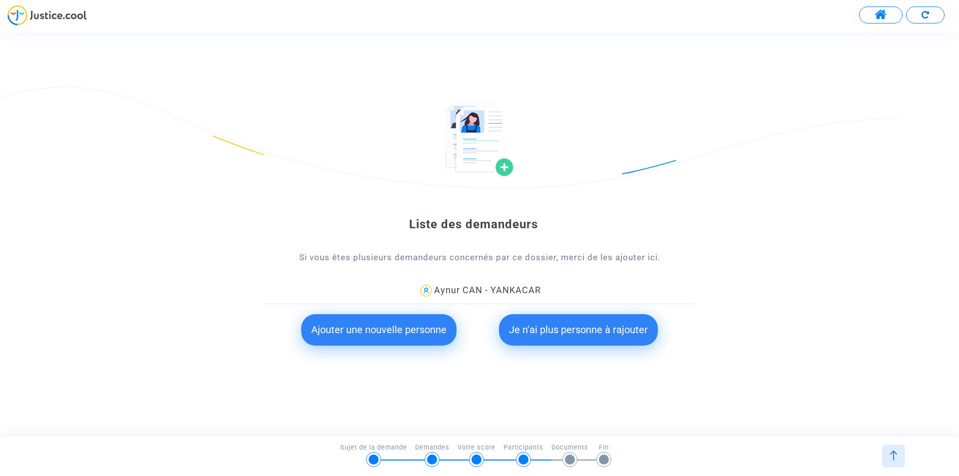
click at [354, 335] on button "Ajouter une nouvelle personne" at bounding box center [378, 329] width 155 height 31
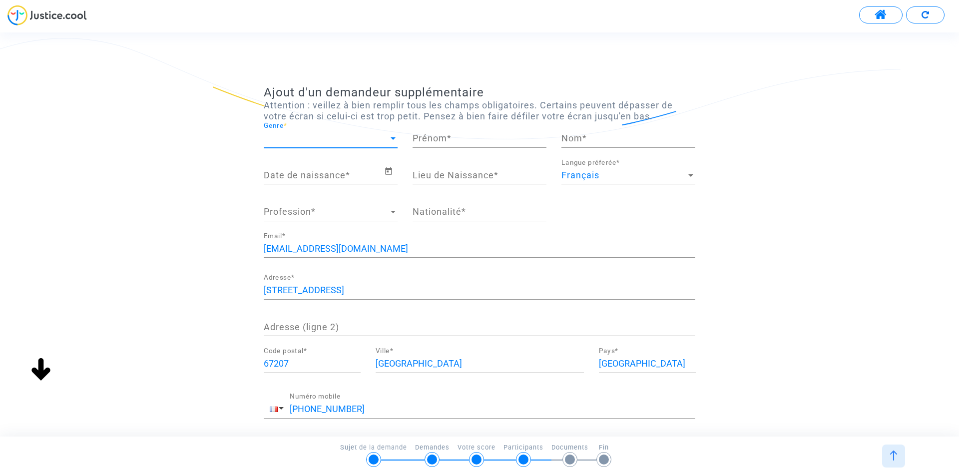
click at [392, 139] on div at bounding box center [392, 138] width 5 height 2
click at [287, 135] on span "Madame" at bounding box center [331, 138] width 134 height 27
click at [461, 136] on input "Prénom *" at bounding box center [479, 138] width 134 height 10
type input "a"
type input "Ayfer"
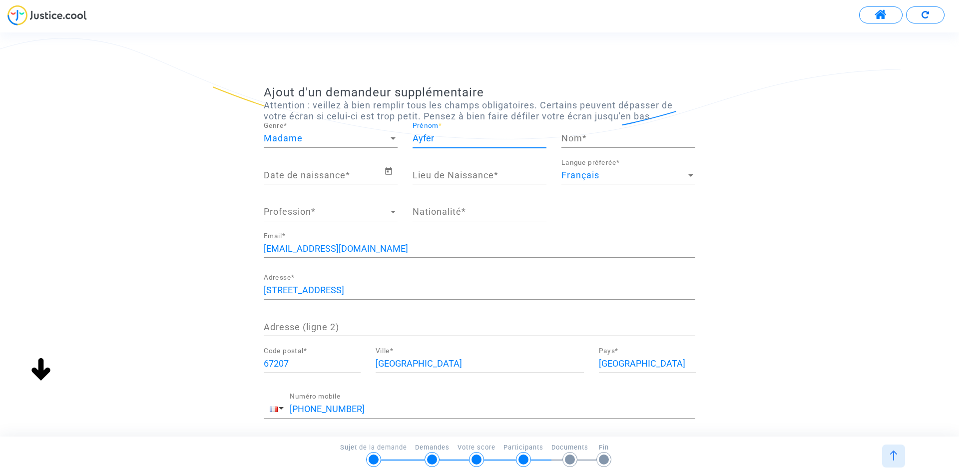
click at [616, 141] on input "Nom *" at bounding box center [628, 138] width 134 height 10
type input "YANKACAR"
click at [335, 170] on input "Date de naissance *" at bounding box center [324, 175] width 120 height 10
click at [387, 171] on icon "Open calendar" at bounding box center [388, 170] width 7 height 7
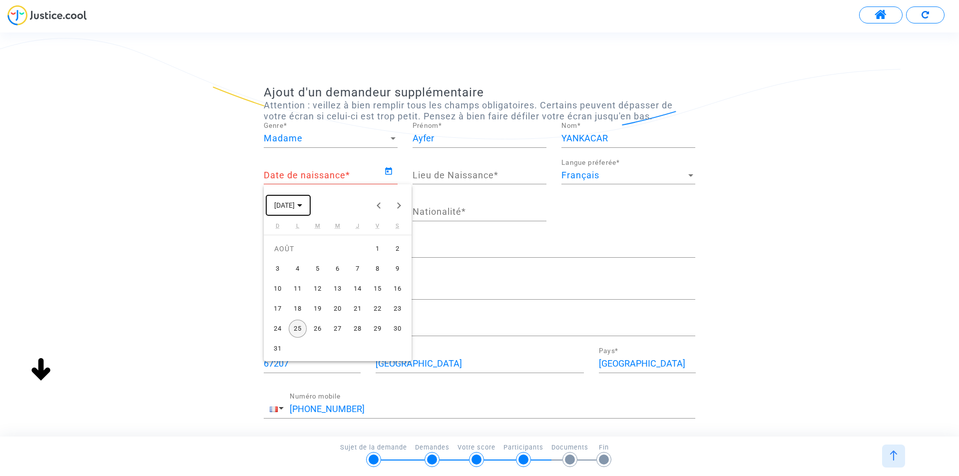
click at [295, 202] on span "AOÛT 2025" at bounding box center [284, 206] width 20 height 8
click at [377, 204] on button "Previous 24 years" at bounding box center [379, 205] width 20 height 20
click at [321, 256] on div "1973" at bounding box center [320, 256] width 31 height 18
click at [391, 277] on div "AOÛT" at bounding box center [389, 276] width 31 height 18
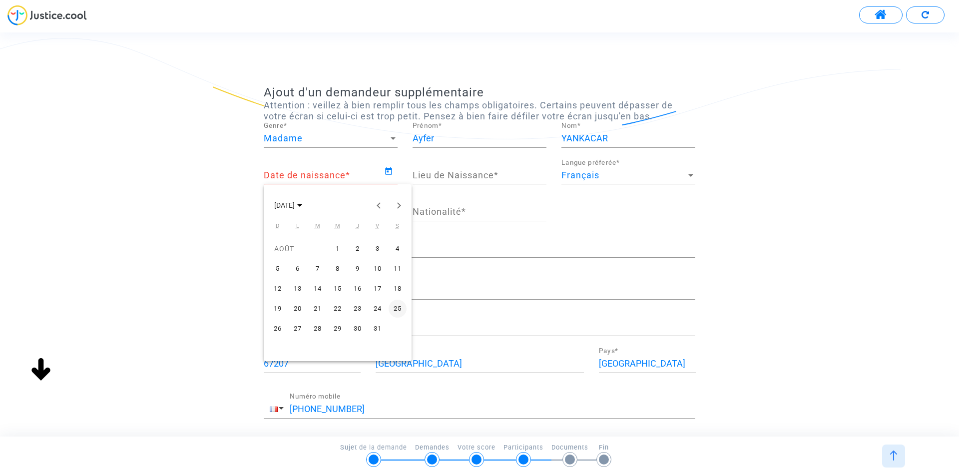
click at [379, 268] on div "10" at bounding box center [377, 269] width 18 height 18
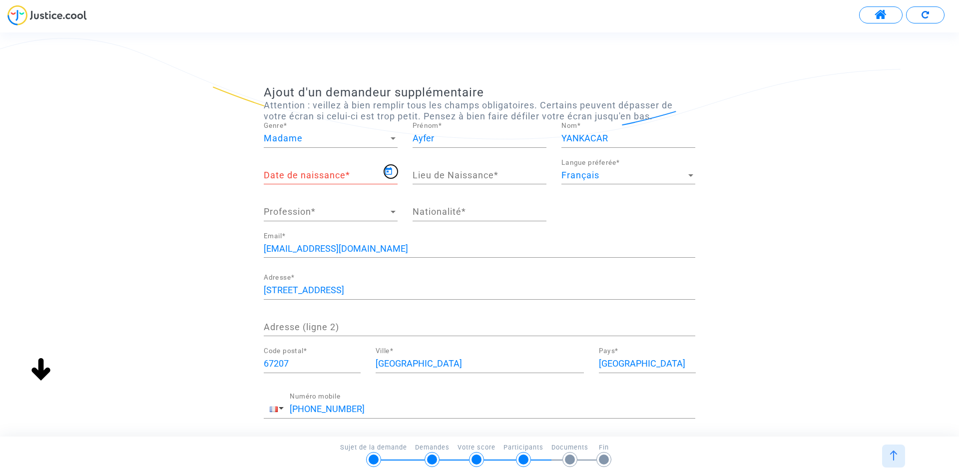
type input "10/08/1973"
click at [504, 177] on input "Lieu de Naissance *" at bounding box center [479, 175] width 134 height 10
type input "s"
type input "STRASBOURG"
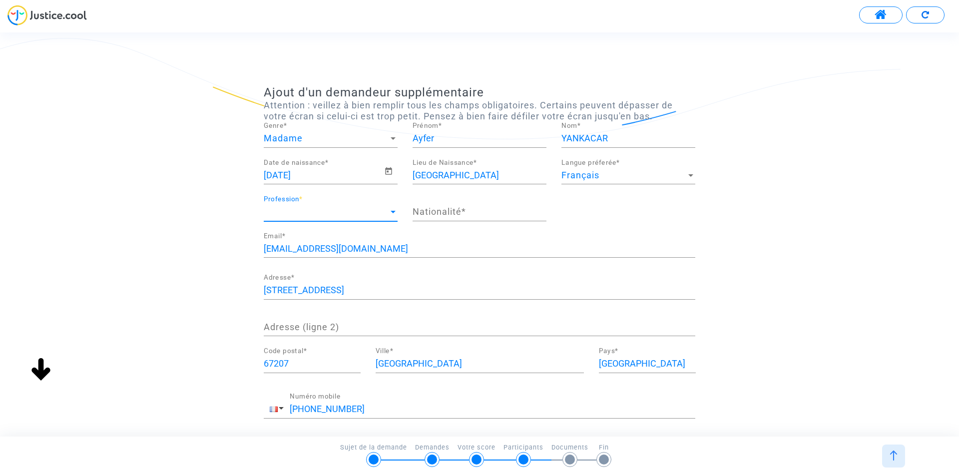
click at [394, 209] on div at bounding box center [392, 212] width 9 height 10
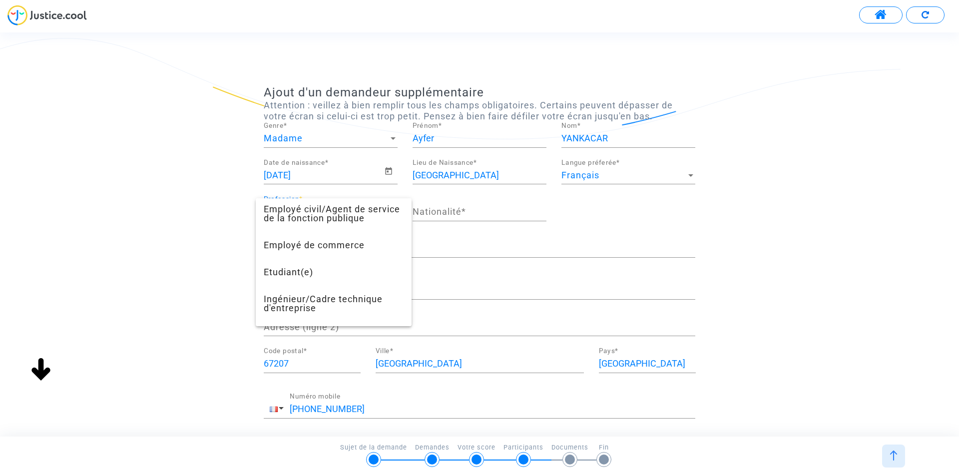
scroll to position [300, 0]
click at [305, 220] on span "Employé civil/Agent de service de la fonction publique" at bounding box center [334, 213] width 140 height 36
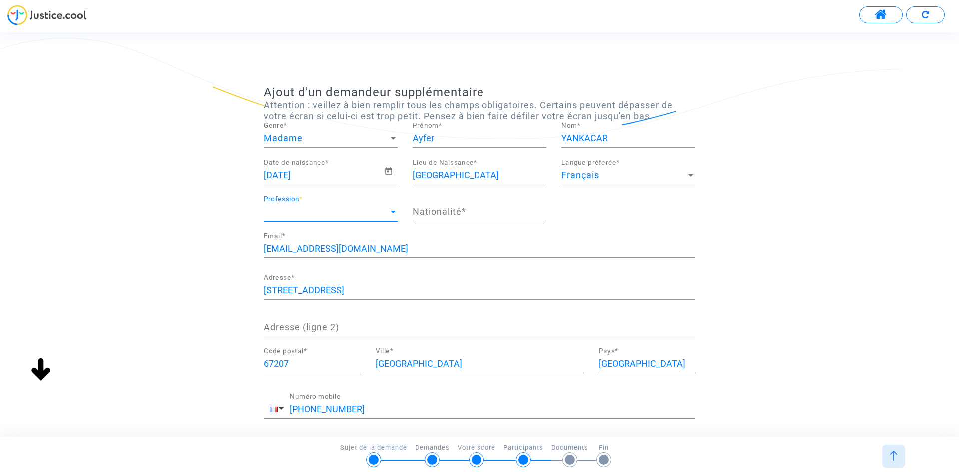
scroll to position [270, 0]
click at [459, 212] on input "Nationalité *" at bounding box center [479, 212] width 134 height 10
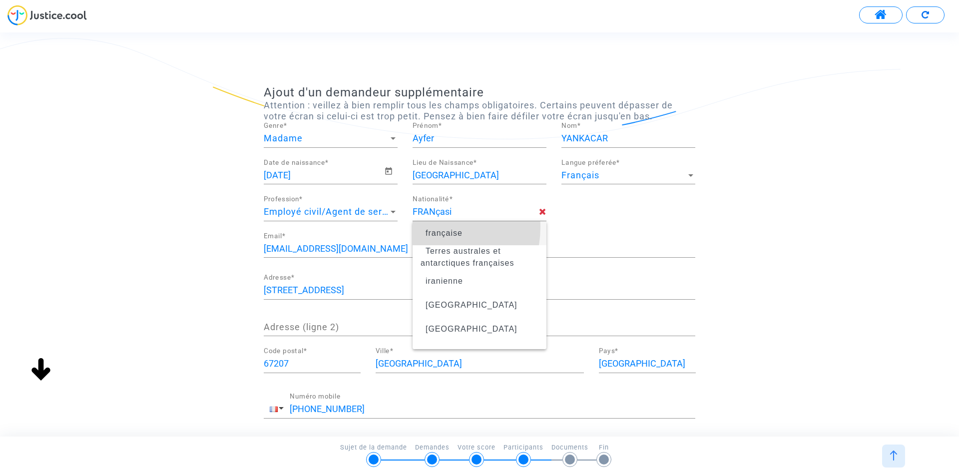
click at [431, 227] on span "française" at bounding box center [479, 233] width 118 height 28
type input "française"
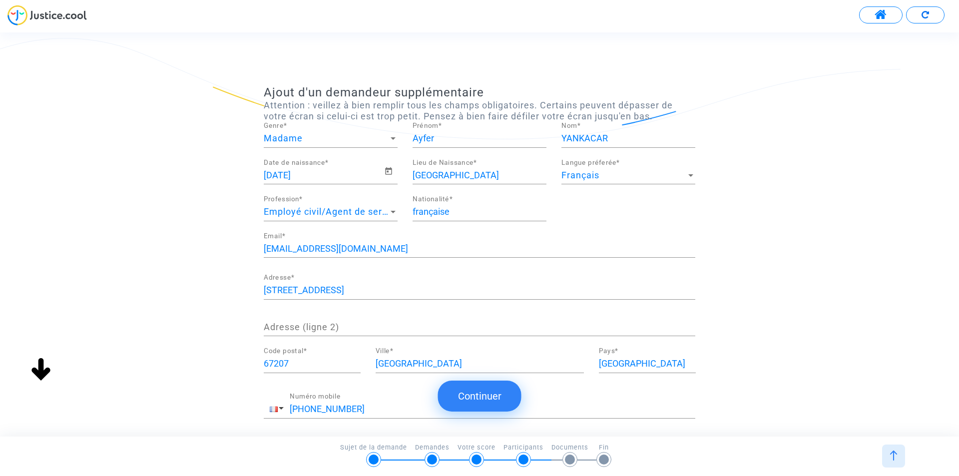
click at [491, 398] on button "Continuer" at bounding box center [479, 395] width 83 height 31
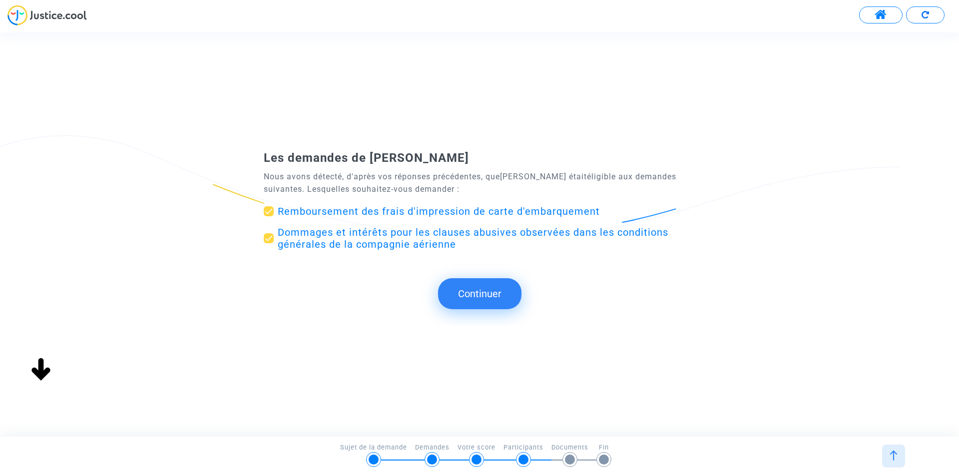
click at [469, 293] on button "Continuer" at bounding box center [479, 293] width 83 height 31
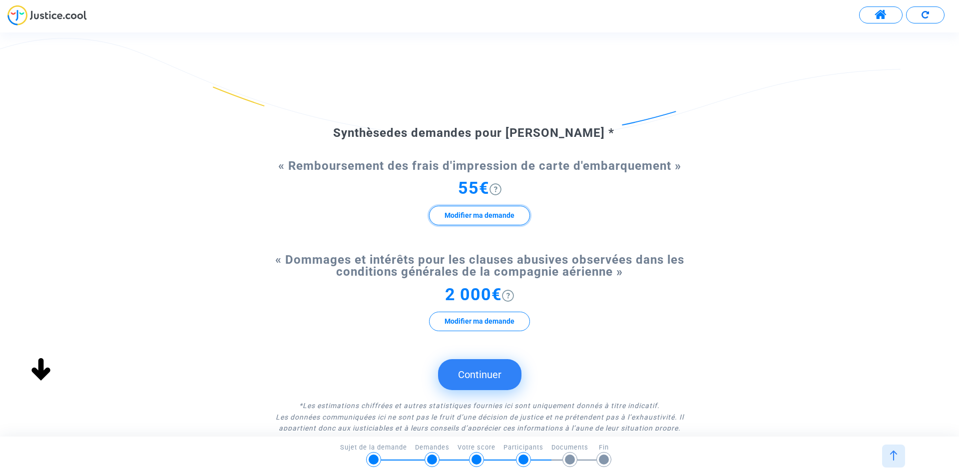
click at [463, 215] on button "Modifier ma demande" at bounding box center [479, 215] width 101 height 19
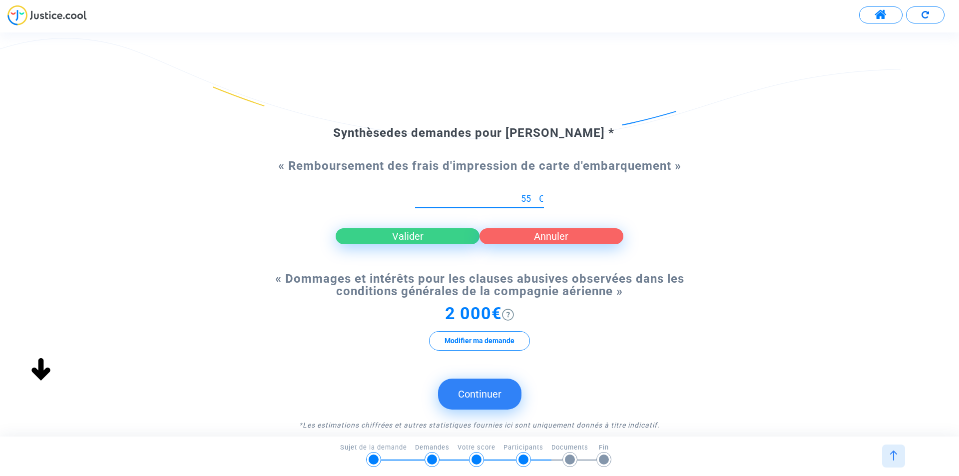
type input "5"
type input "165"
click at [431, 236] on button "Valider" at bounding box center [407, 236] width 144 height 16
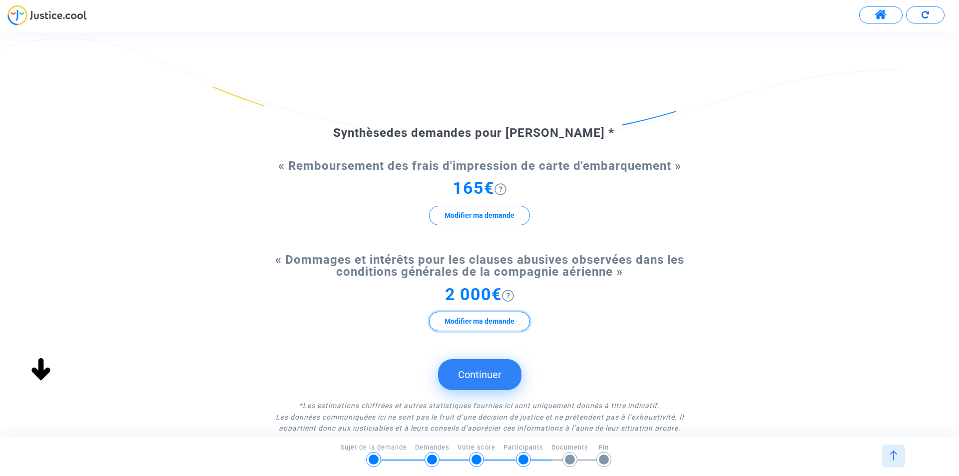
click at [483, 323] on button "Modifier ma demande" at bounding box center [479, 321] width 101 height 19
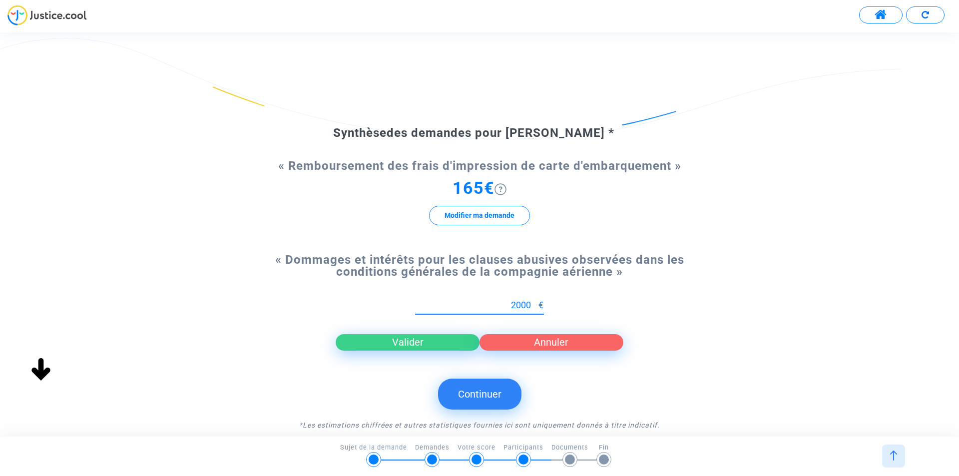
click at [514, 304] on input "2000" at bounding box center [476, 305] width 123 height 10
type input "6000"
click at [428, 341] on button "Valider" at bounding box center [407, 342] width 144 height 16
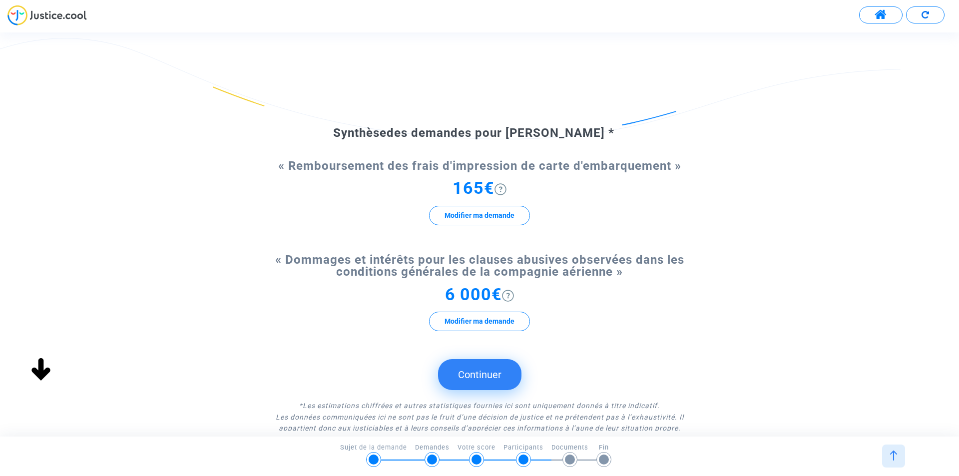
click at [480, 371] on button "Continuer" at bounding box center [479, 374] width 83 height 31
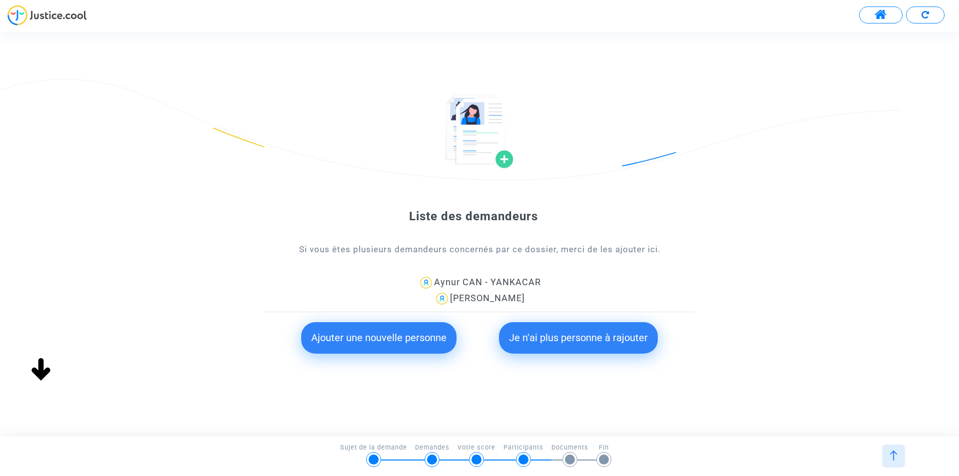
click at [381, 338] on button "Ajouter une nouvelle personne" at bounding box center [378, 337] width 155 height 31
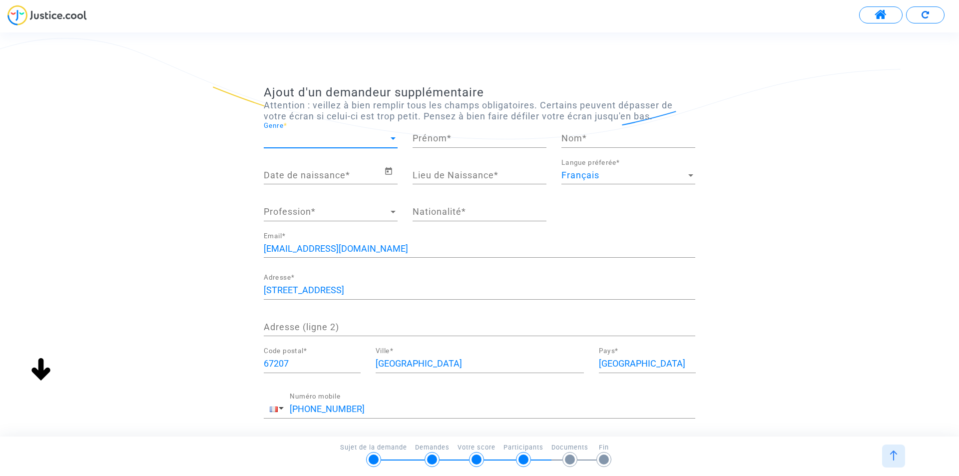
click at [392, 137] on div at bounding box center [392, 138] width 5 height 2
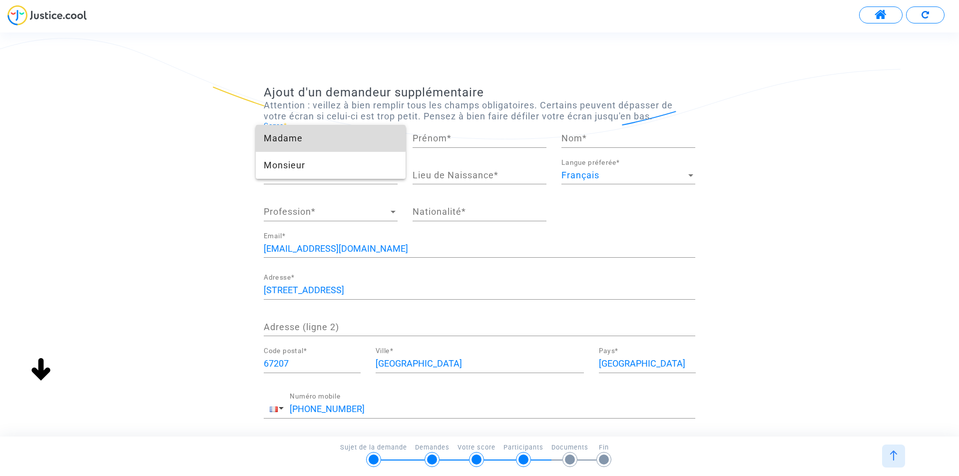
click at [293, 135] on span "Madame" at bounding box center [331, 138] width 134 height 27
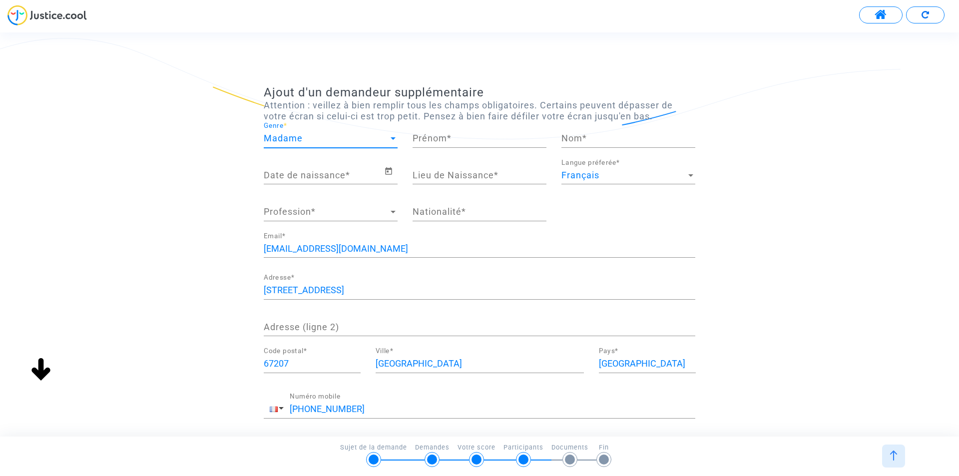
click at [452, 139] on input "Prénom *" at bounding box center [479, 138] width 134 height 10
type input "Arzu"
click at [577, 137] on input "Nom *" at bounding box center [628, 138] width 134 height 10
type input "ODUNCU"
click at [387, 167] on icon "Open calendar" at bounding box center [388, 171] width 9 height 12
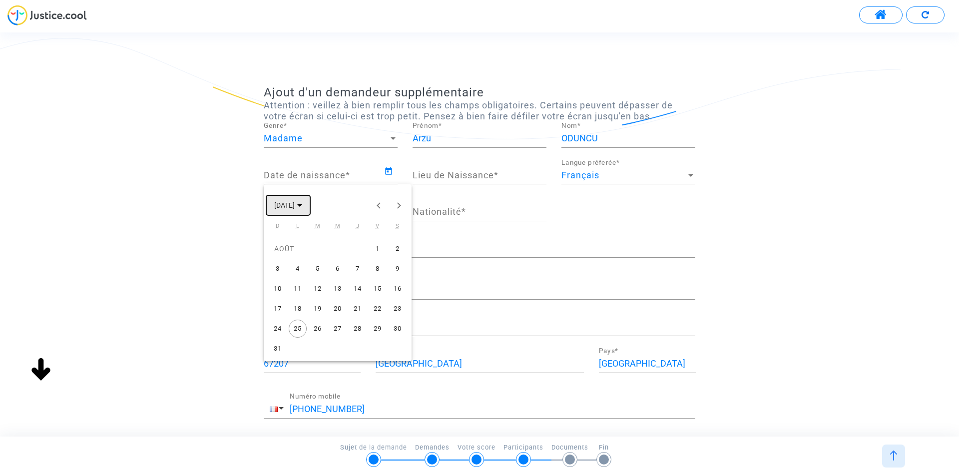
click at [285, 204] on span "AOÛT 2025" at bounding box center [284, 206] width 20 height 8
click at [381, 207] on button "Previous 24 years" at bounding box center [379, 205] width 20 height 20
click at [392, 295] on div "1983" at bounding box center [389, 296] width 31 height 18
click at [359, 257] on div "MARS" at bounding box center [354, 256] width 31 height 18
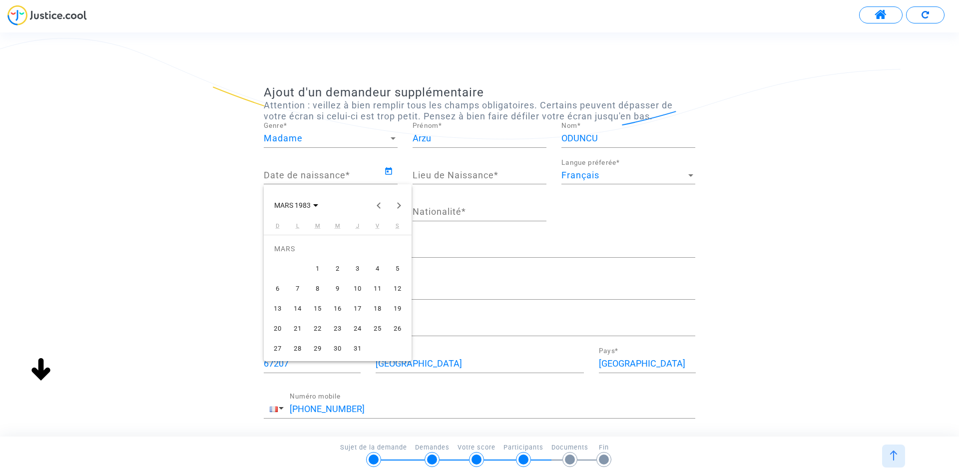
click at [298, 347] on div "28" at bounding box center [298, 348] width 18 height 18
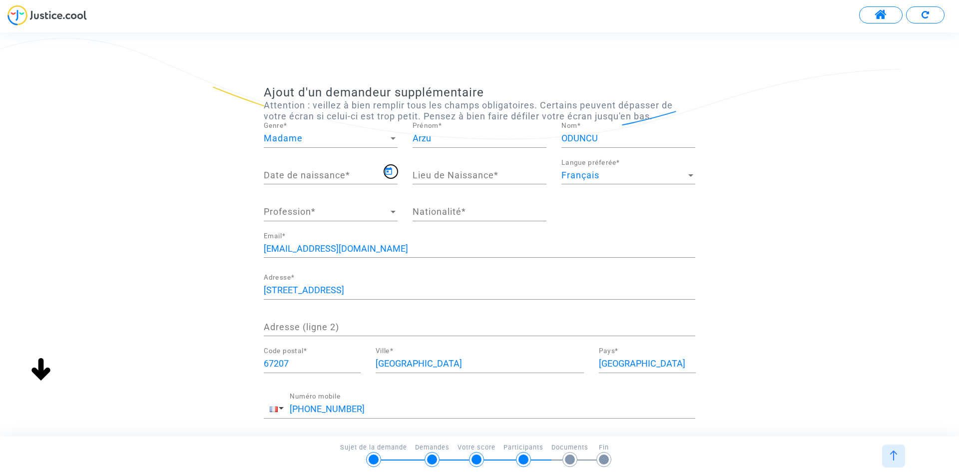
type input "28/03/1983"
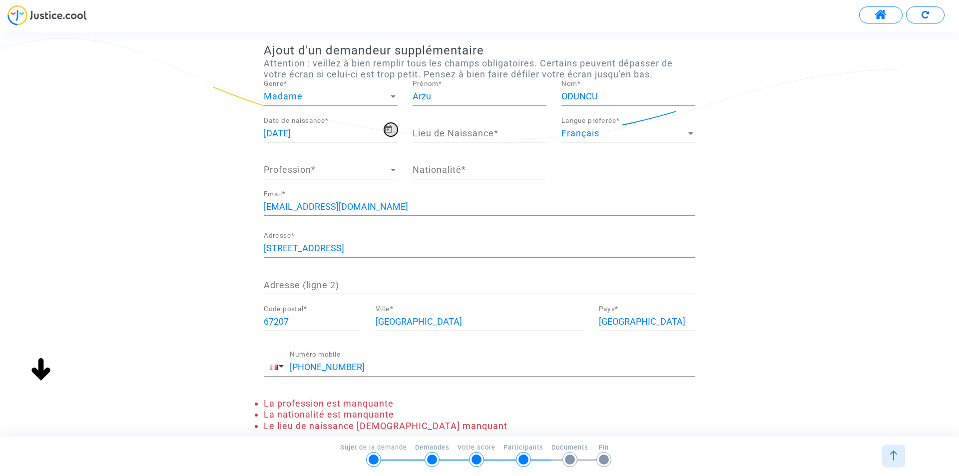
scroll to position [0, 0]
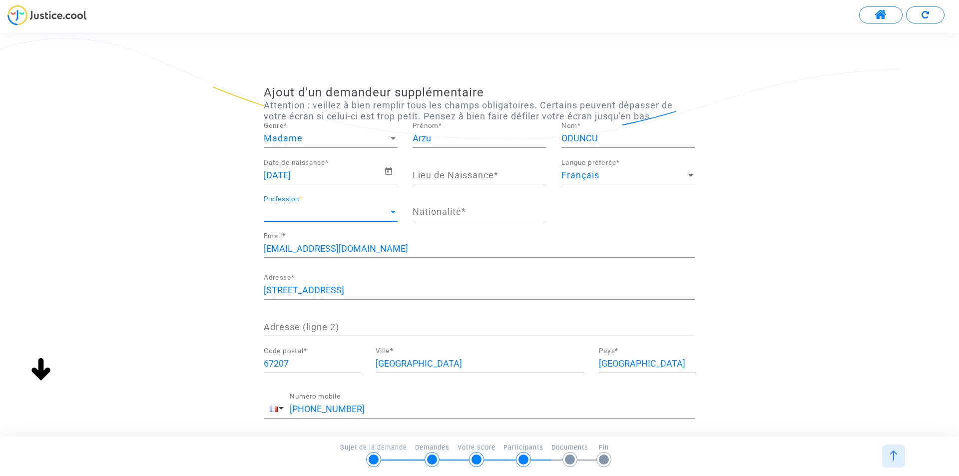
click at [393, 211] on div at bounding box center [392, 212] width 5 height 2
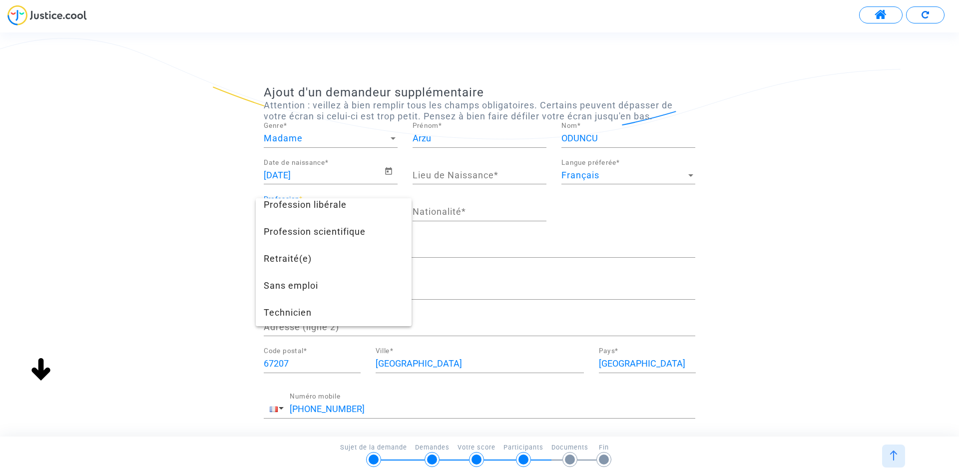
scroll to position [942, 0]
click at [287, 281] on span "Sans emploi" at bounding box center [334, 285] width 140 height 27
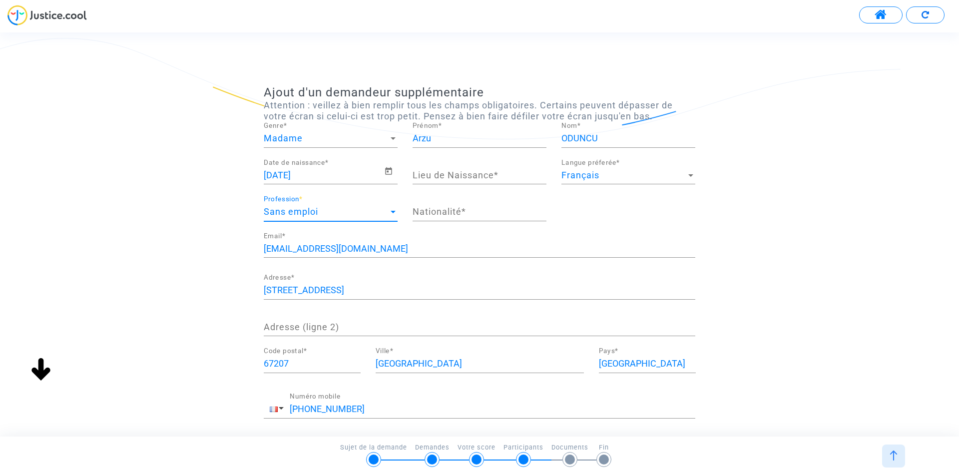
scroll to position [809, 0]
click at [498, 171] on input "Lieu de Naissance *" at bounding box center [479, 175] width 134 height 10
type input "STRASBOURG"
click at [470, 212] on input "Nationalité *" at bounding box center [479, 212] width 134 height 10
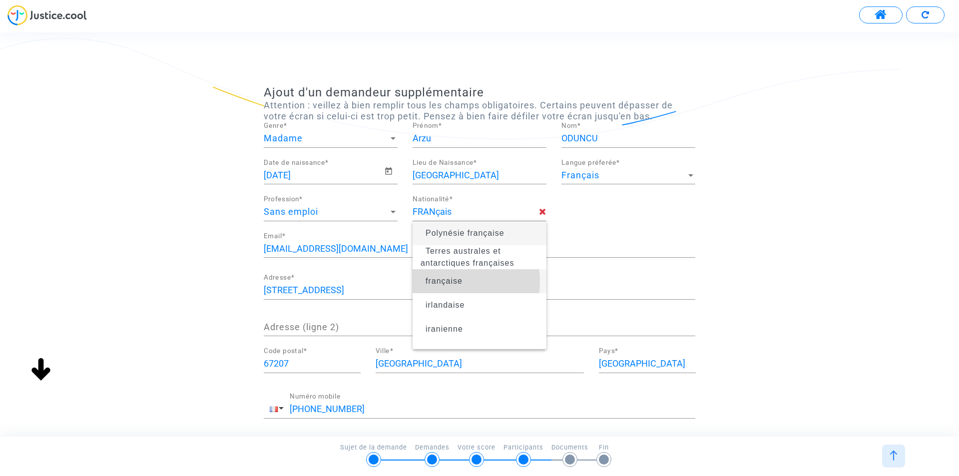
click at [443, 281] on span "française" at bounding box center [443, 281] width 37 height 8
type input "française"
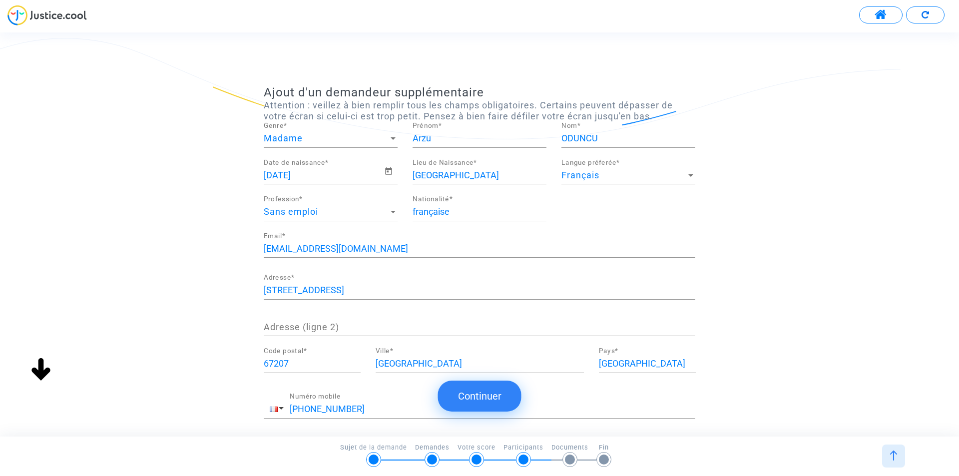
click at [479, 396] on button "Continuer" at bounding box center [479, 395] width 83 height 31
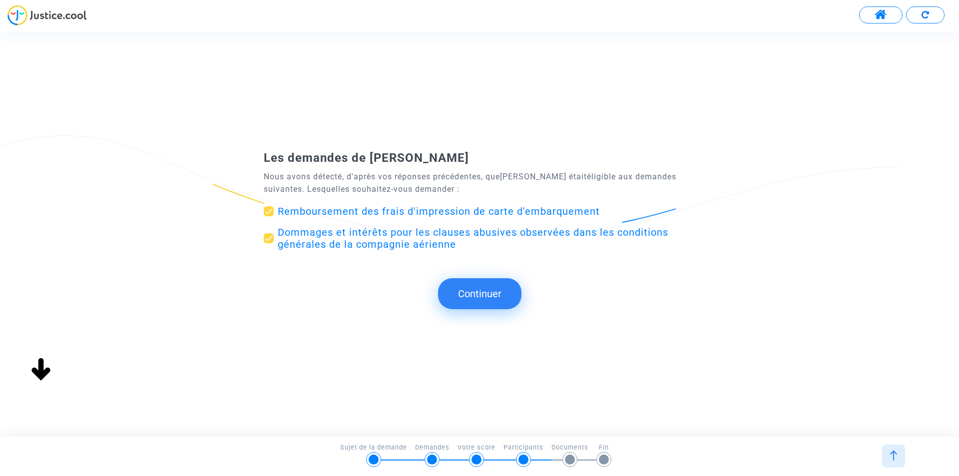
click at [479, 297] on button "Continuer" at bounding box center [479, 293] width 83 height 31
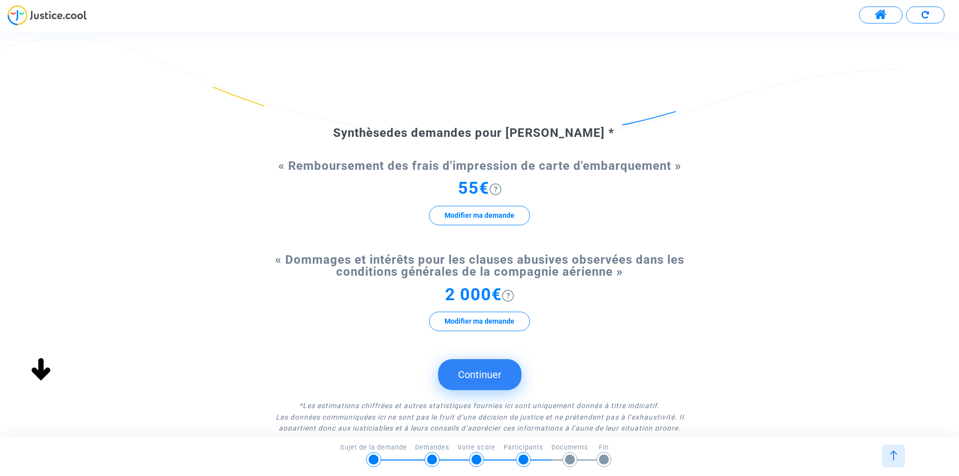
click at [491, 376] on button "Continuer" at bounding box center [479, 374] width 83 height 31
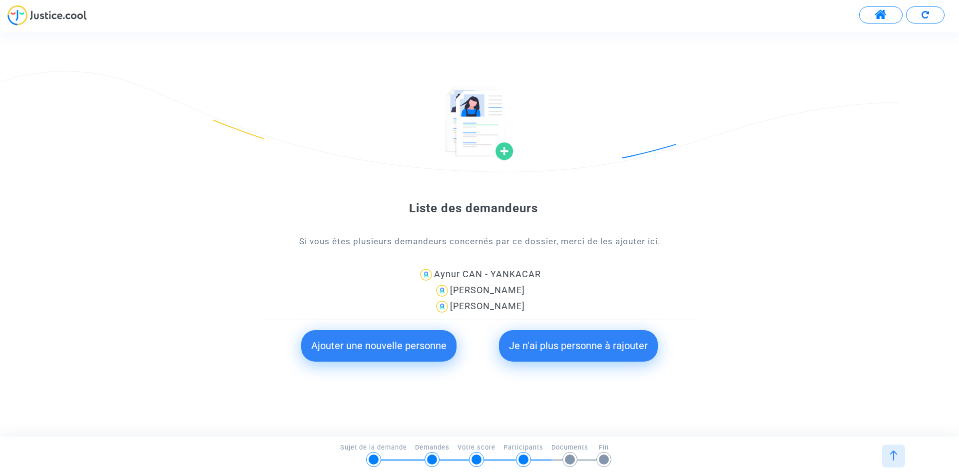
click at [605, 346] on button "Je n'ai plus personne à rajouter" at bounding box center [578, 345] width 159 height 31
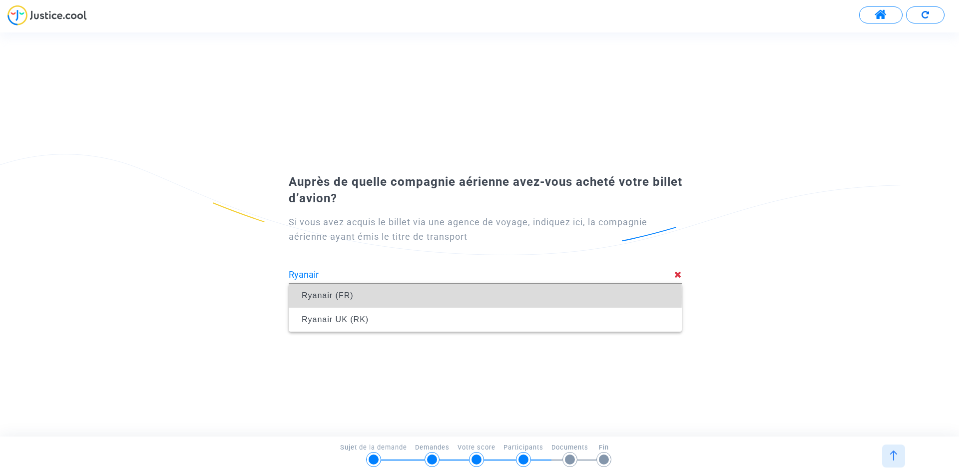
click at [331, 296] on span "Ryanair (FR)" at bounding box center [328, 295] width 52 height 8
type input "Ryanair (FR)"
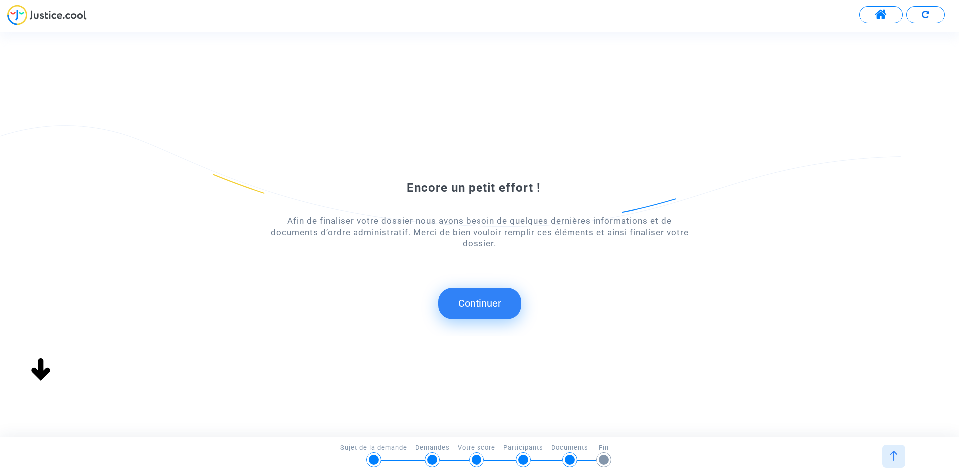
click at [489, 308] on button "Continuer" at bounding box center [479, 303] width 83 height 31
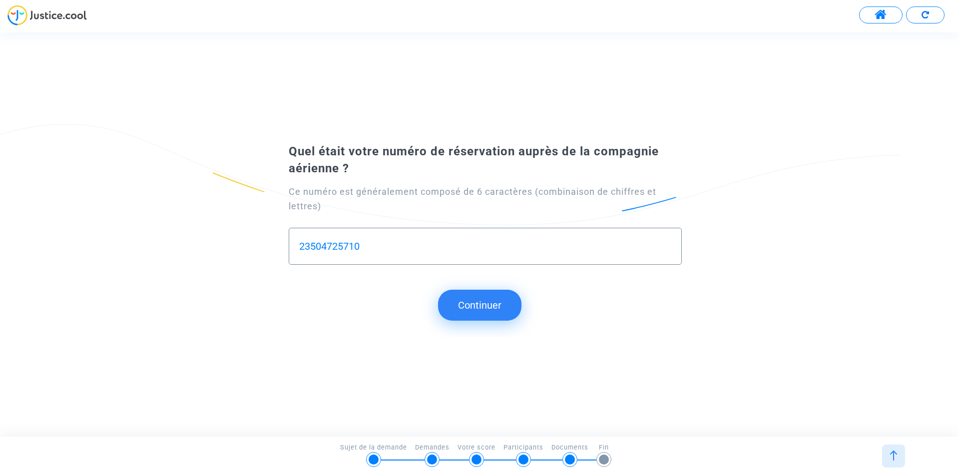
type input "23504725710"
click at [490, 302] on button "Continuer" at bounding box center [479, 305] width 83 height 31
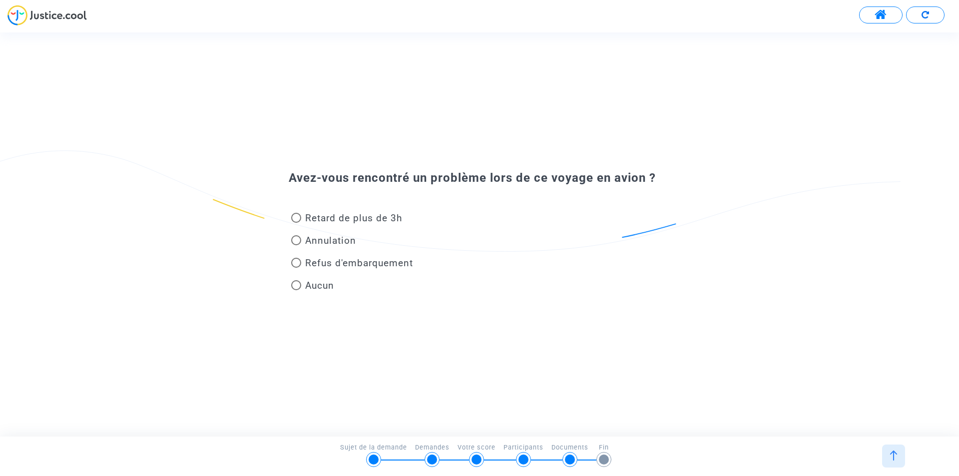
click at [296, 285] on span at bounding box center [296, 285] width 0 height 0
click at [296, 290] on input "Aucun" at bounding box center [296, 290] width 0 height 0
radio input "true"
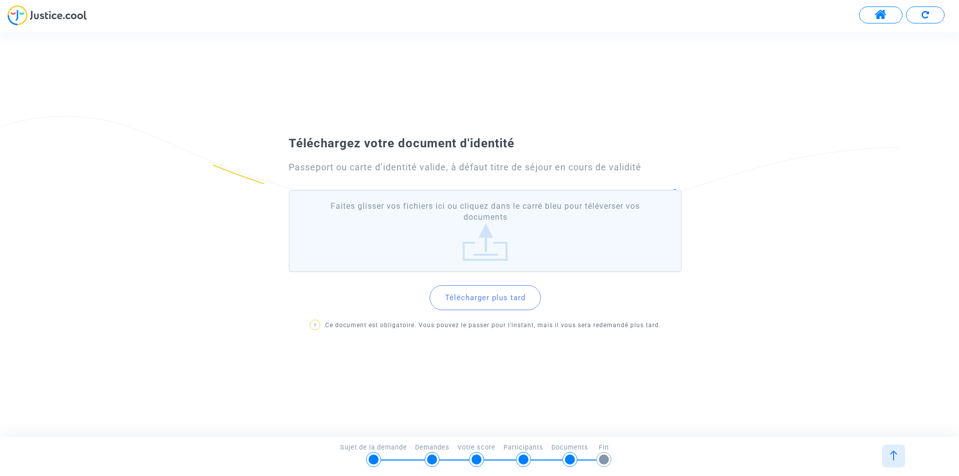
click at [498, 301] on button "Télécharger plus tard" at bounding box center [484, 297] width 111 height 25
click at [896, 458] on img at bounding box center [893, 455] width 10 height 10
click at [479, 249] on label "Faites glisser vos fichiers ici ou cliquez dans le carré bleu pour téléverser v…" at bounding box center [485, 231] width 393 height 82
click at [0, 0] on input "Faites glisser vos fichiers ici ou cliquez dans le carré bleu pour téléverser v…" at bounding box center [0, 0] width 0 height 0
click at [480, 250] on label "Faites glisser vos fichiers ici ou cliquez dans le carré bleu pour téléverser v…" at bounding box center [485, 231] width 393 height 82
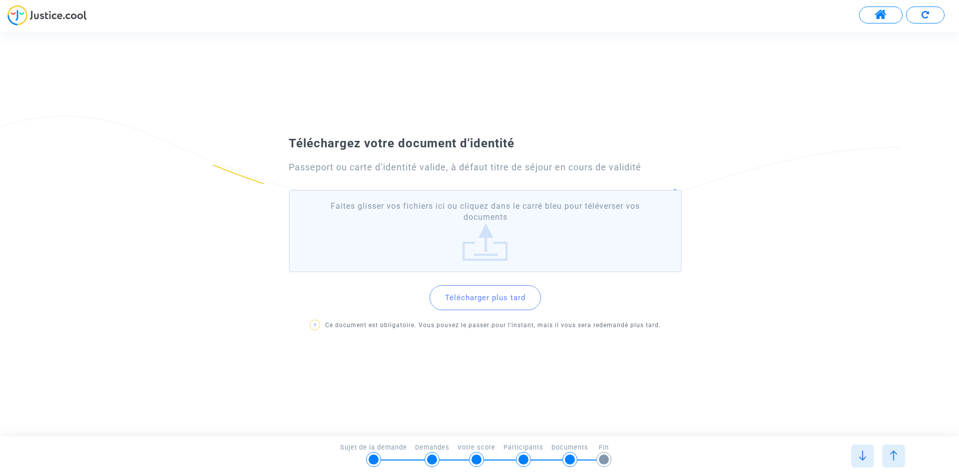
click at [0, 0] on input "Faites glisser vos fichiers ici ou cliquez dans le carré bleu pour téléverser v…" at bounding box center [0, 0] width 0 height 0
click at [489, 297] on button "Télécharger plus tard" at bounding box center [484, 297] width 111 height 25
click at [34, 397] on div "Téléchargez la carte d'embarquement Si vous ne l'avez plus, téléchargez la conf…" at bounding box center [479, 233] width 959 height 403
drag, startPoint x: 478, startPoint y: 252, endPoint x: 613, endPoint y: 187, distance: 149.8
click at [625, 108] on div "Téléchargez la carte d'embarquement Si vous ne l'avez plus, téléchargez la conf…" at bounding box center [479, 233] width 959 height 403
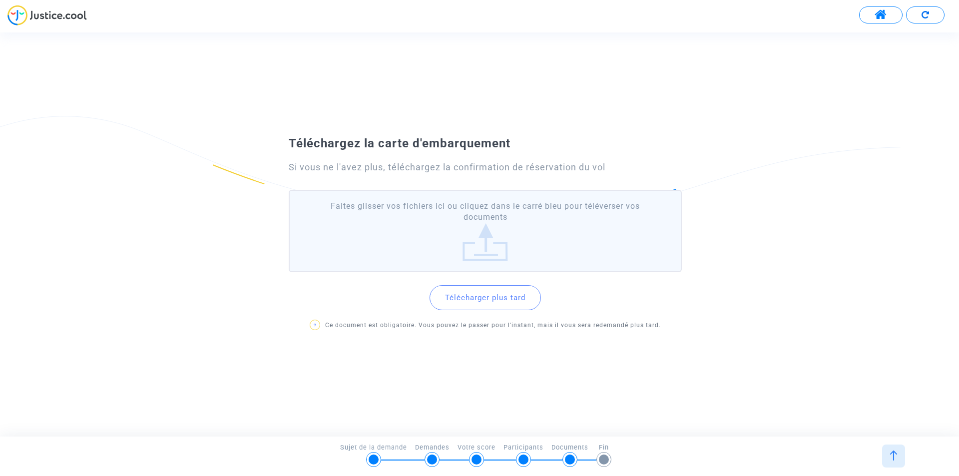
drag, startPoint x: 699, startPoint y: 311, endPoint x: 696, endPoint y: 305, distance: 6.7
click at [700, 310] on div "Téléchargez la carte d'embarquement Si vous ne l'avez plus, téléchargez la conf…" at bounding box center [479, 234] width 959 height 207
